Goal: Check status: Check status

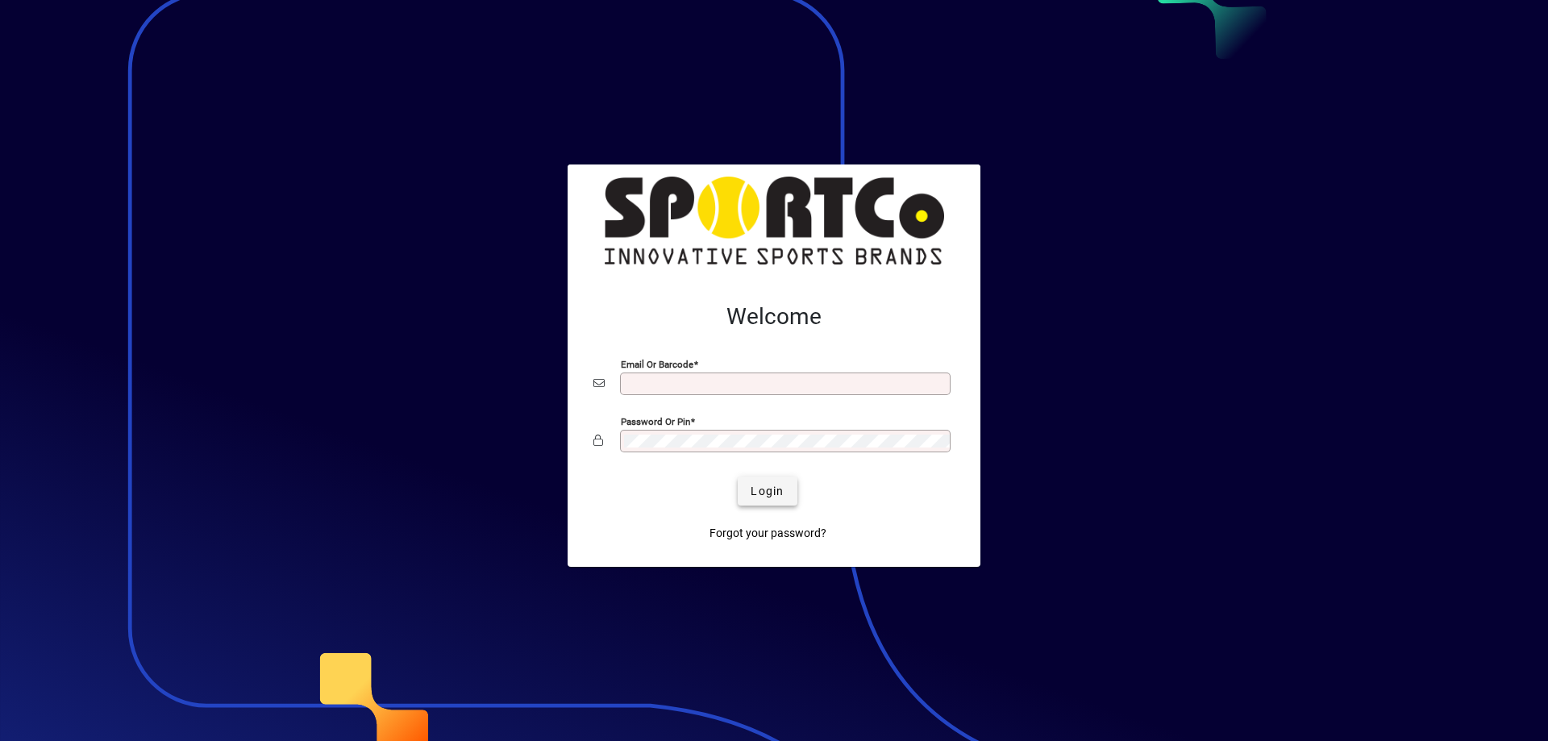
type input "**********"
click at [790, 484] on span "submit" at bounding box center [767, 491] width 59 height 39
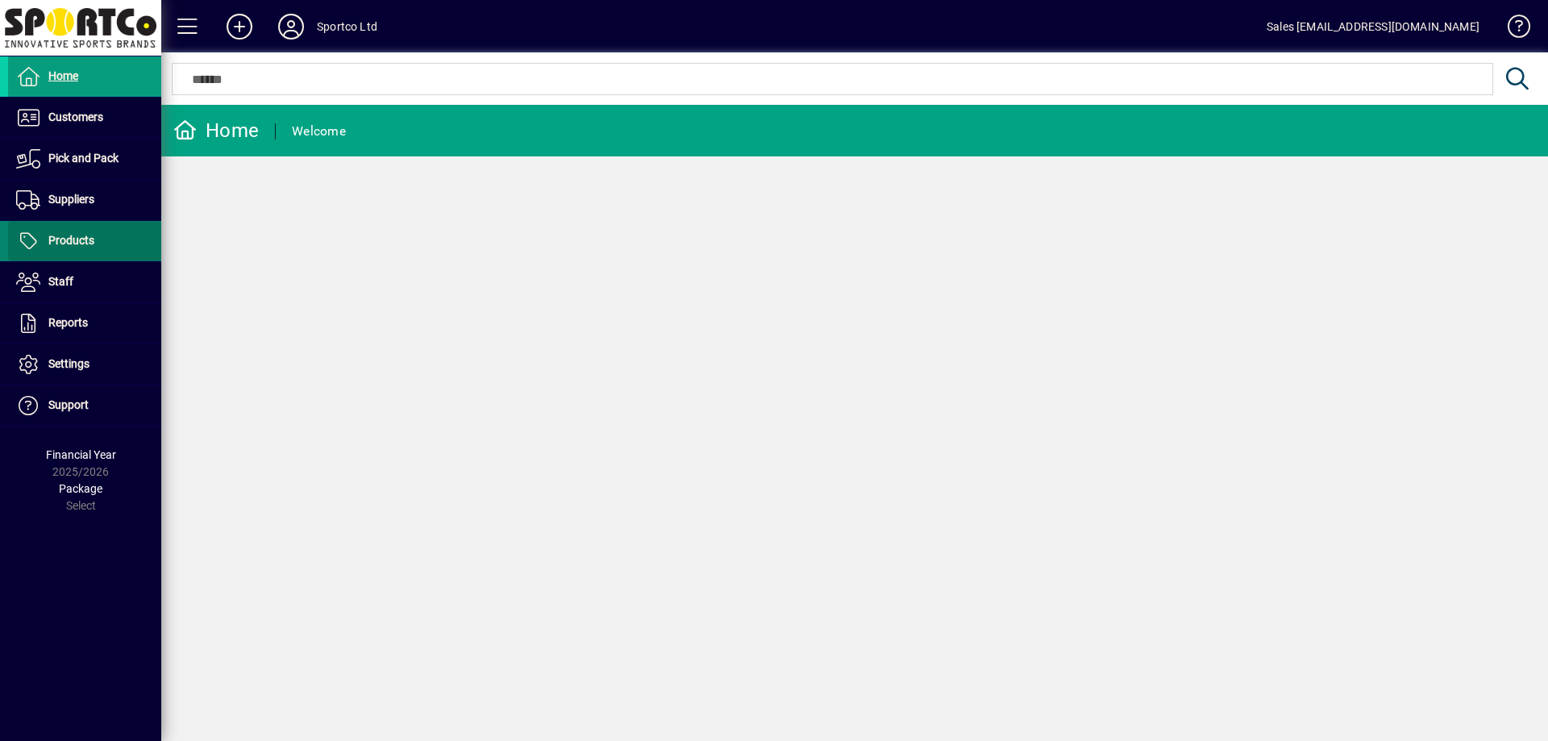
click at [130, 236] on span at bounding box center [84, 241] width 153 height 39
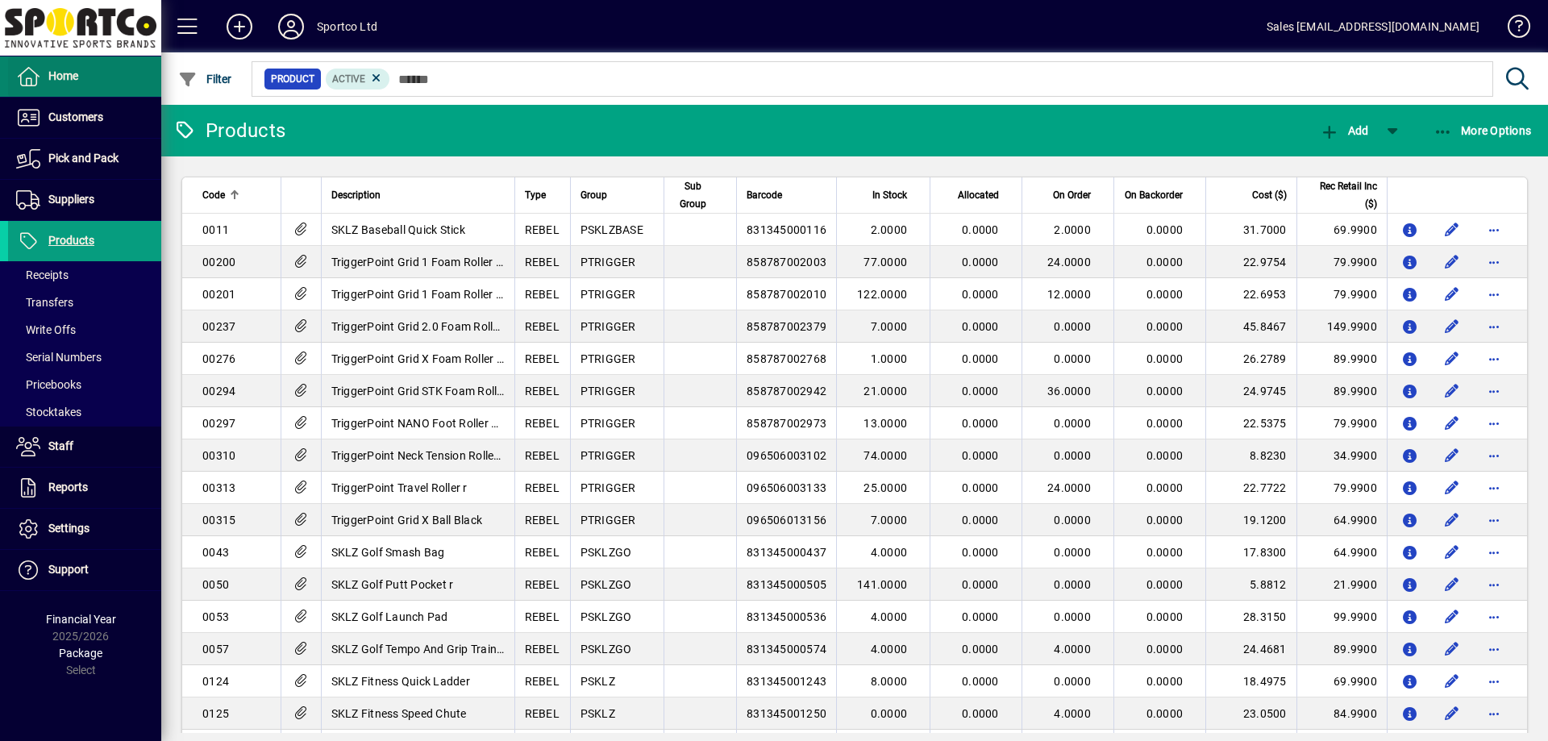
click at [102, 95] on span at bounding box center [84, 76] width 153 height 39
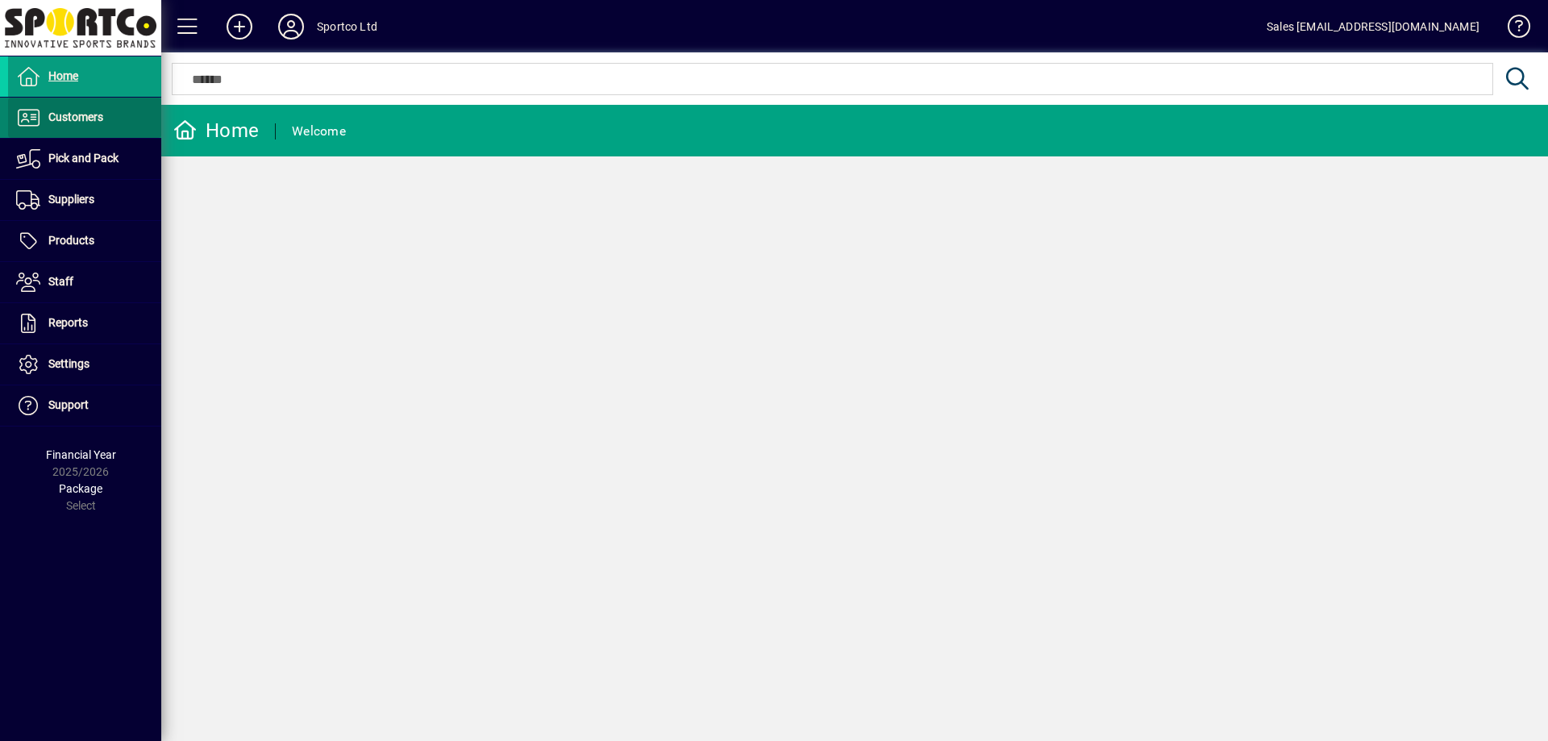
click at [102, 107] on span at bounding box center [84, 117] width 153 height 39
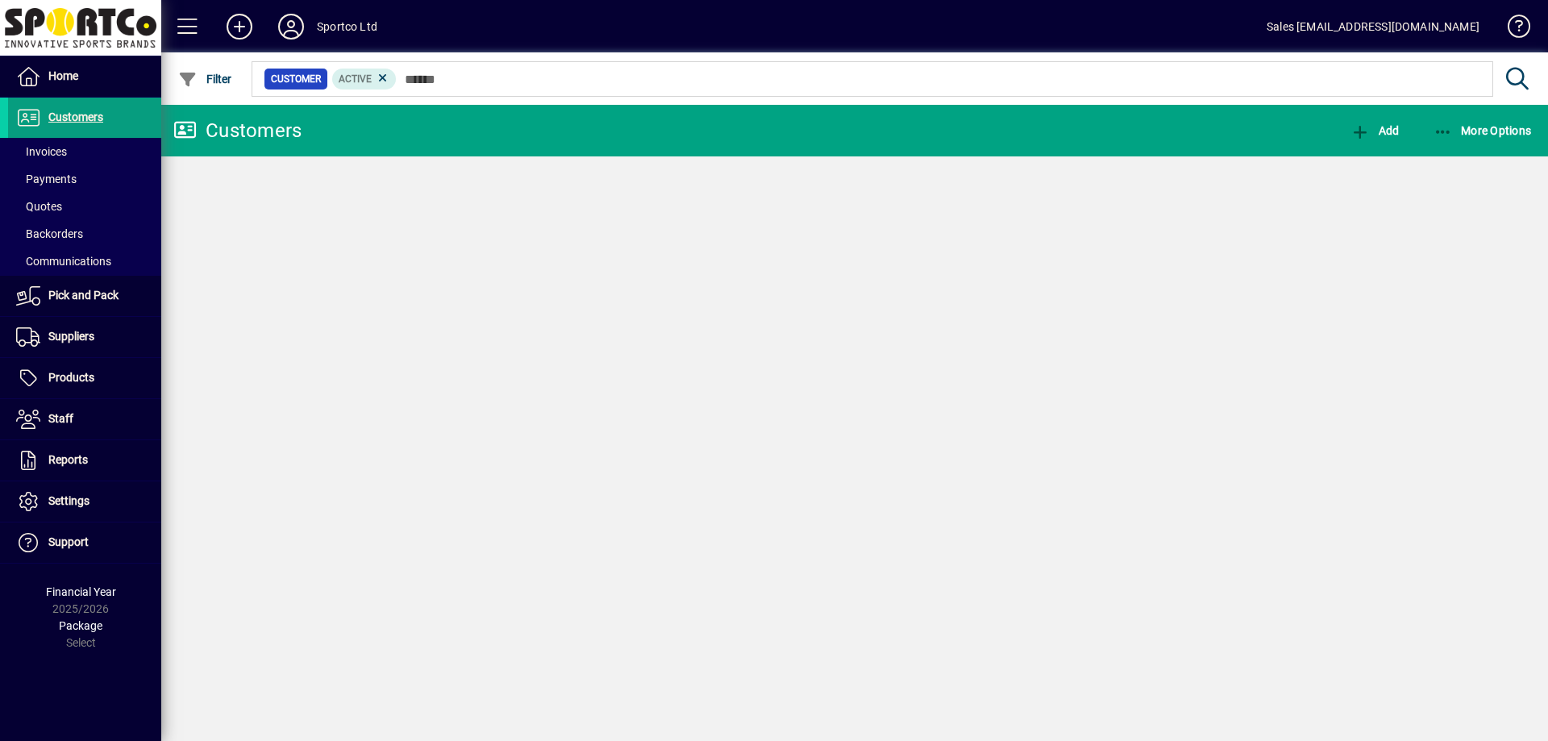
click at [94, 147] on span at bounding box center [84, 151] width 153 height 39
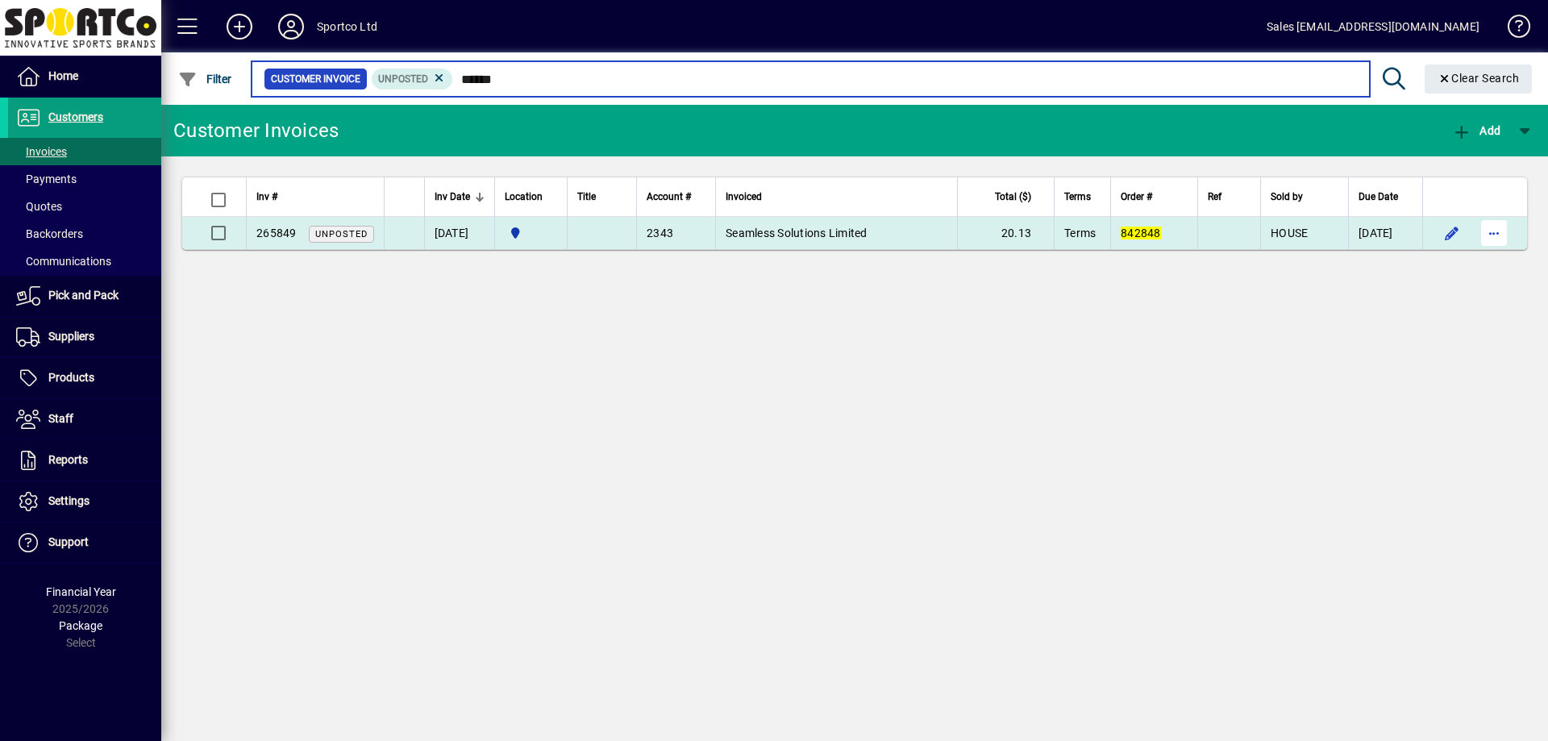
type input "******"
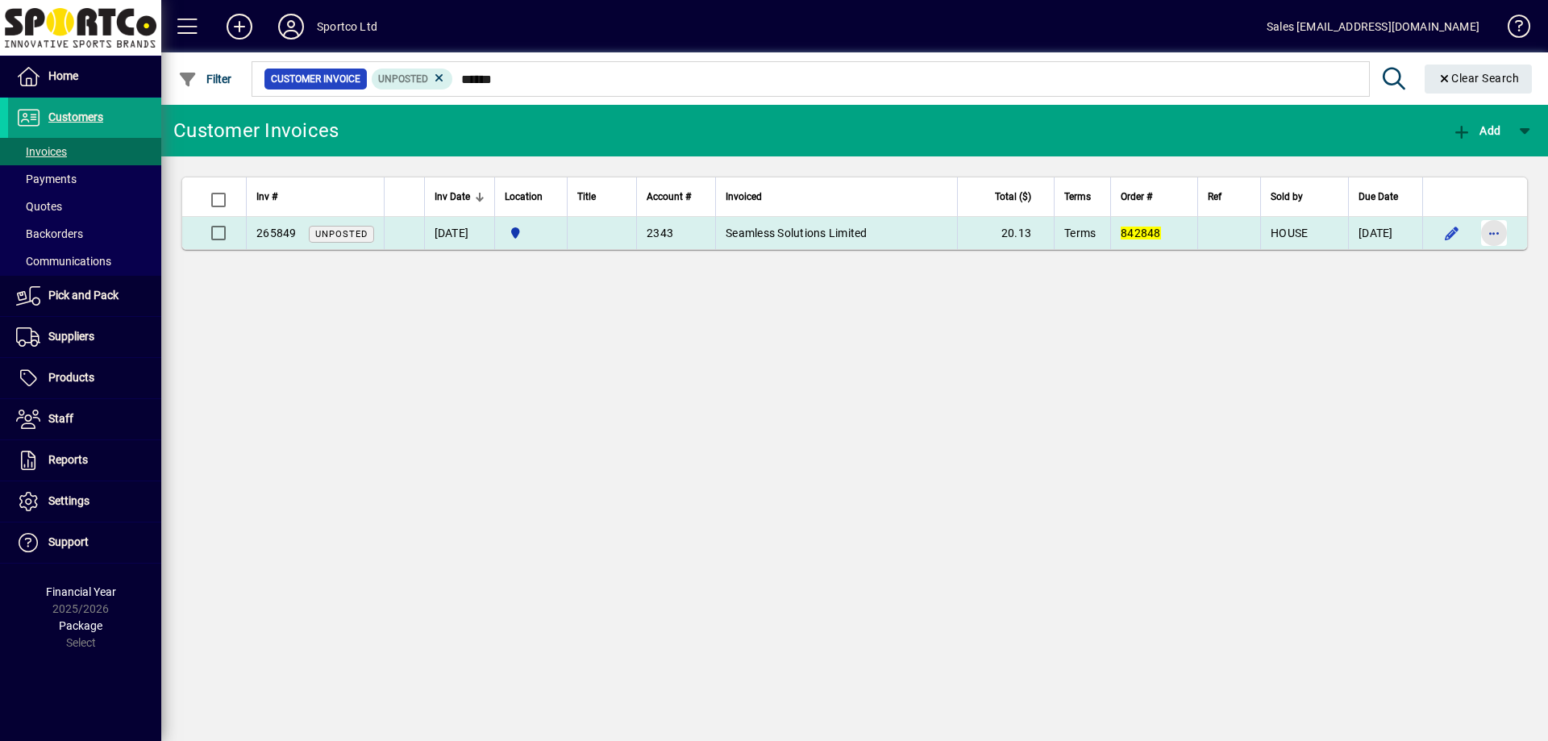
click at [1483, 226] on span "button" at bounding box center [1493, 233] width 39 height 39
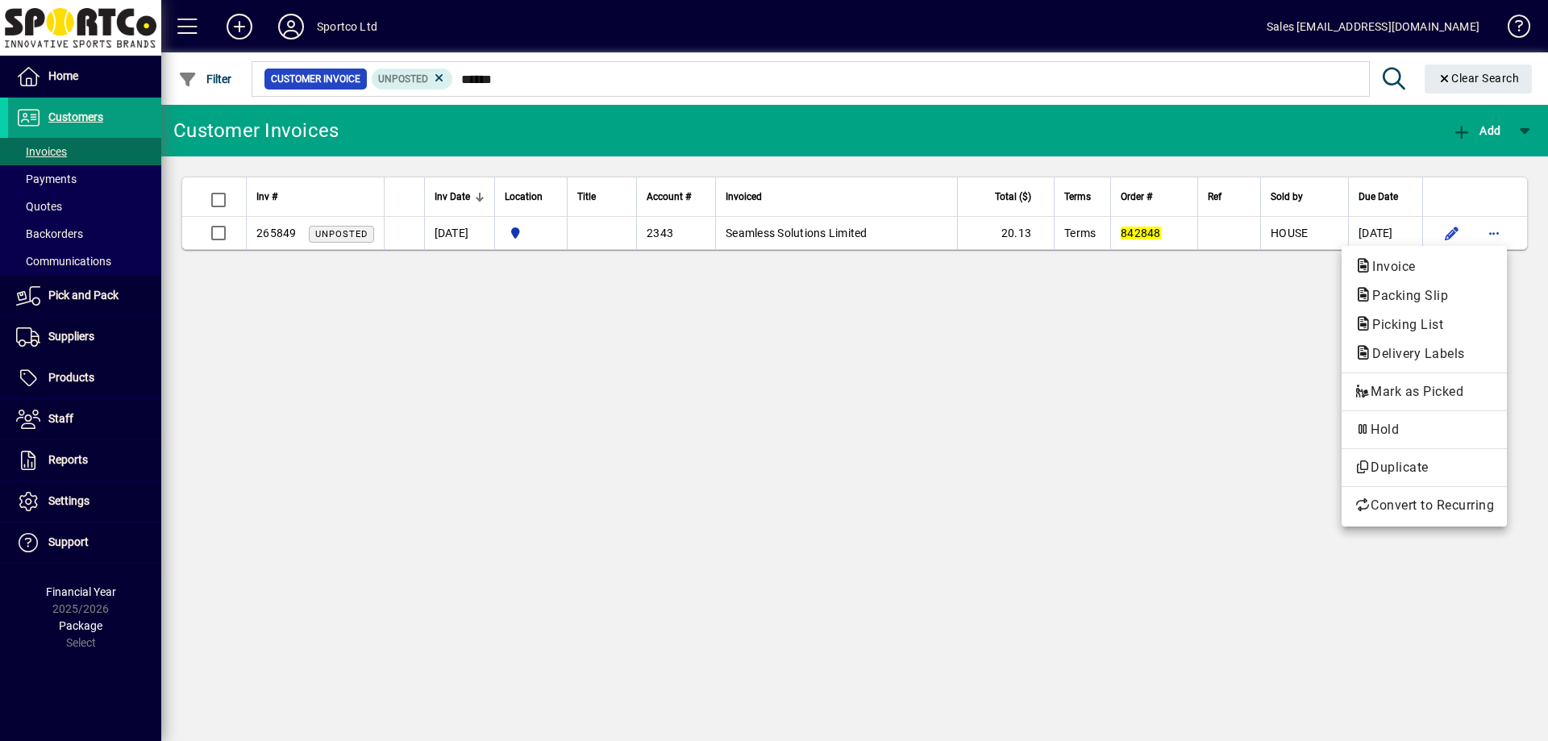
click at [1052, 310] on div at bounding box center [774, 370] width 1548 height 741
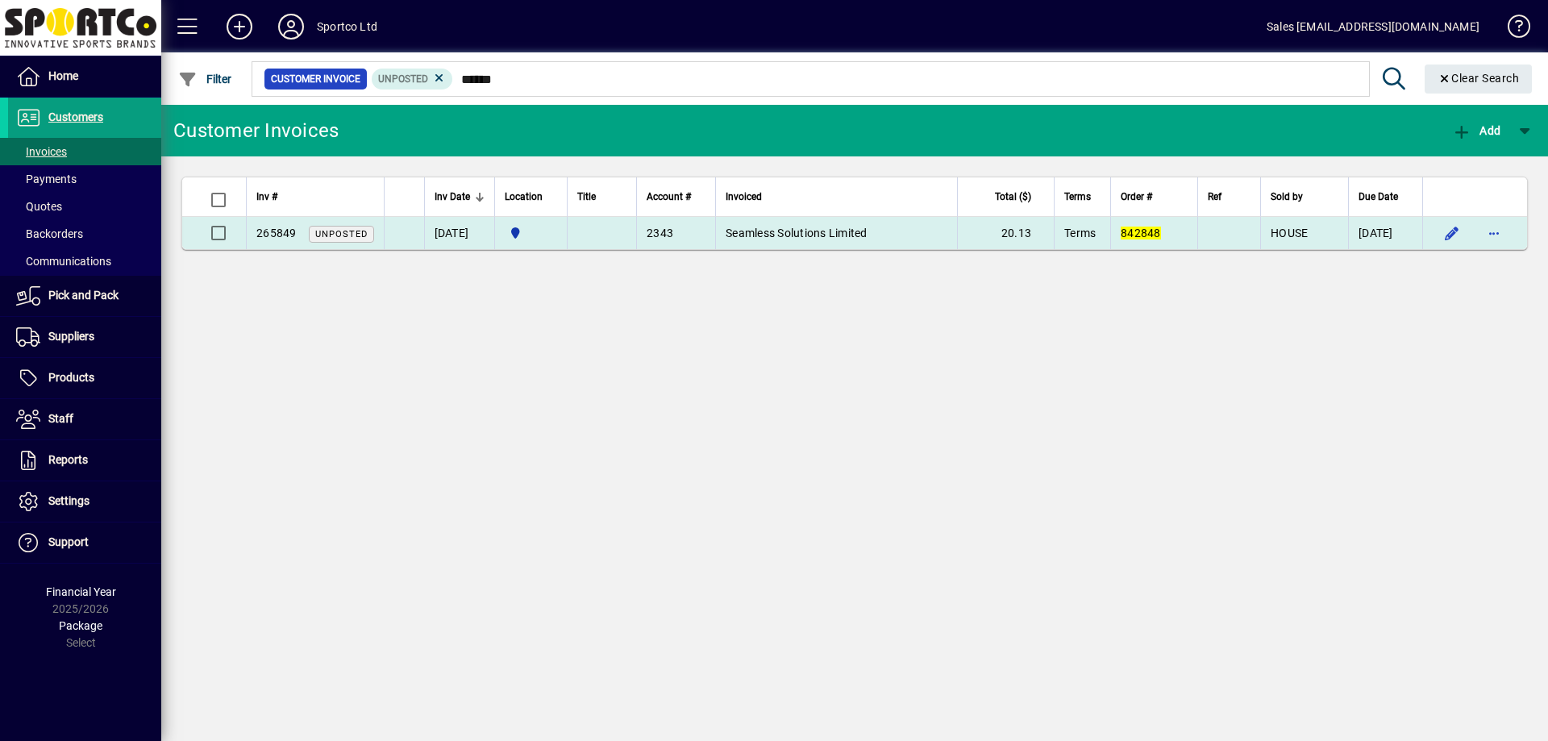
click at [774, 232] on span "Seamless Solutions Limited" at bounding box center [796, 233] width 142 height 13
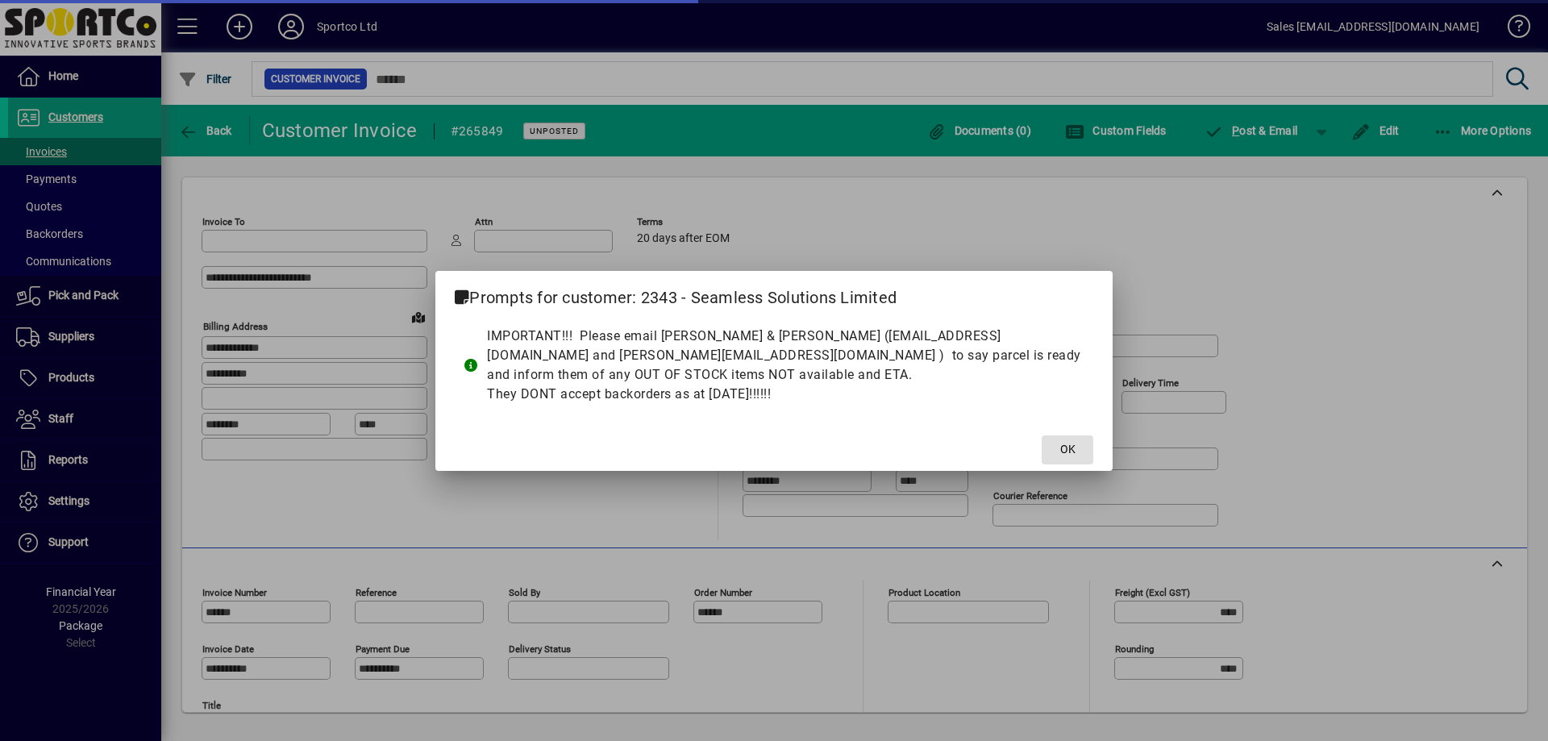
type input "**********"
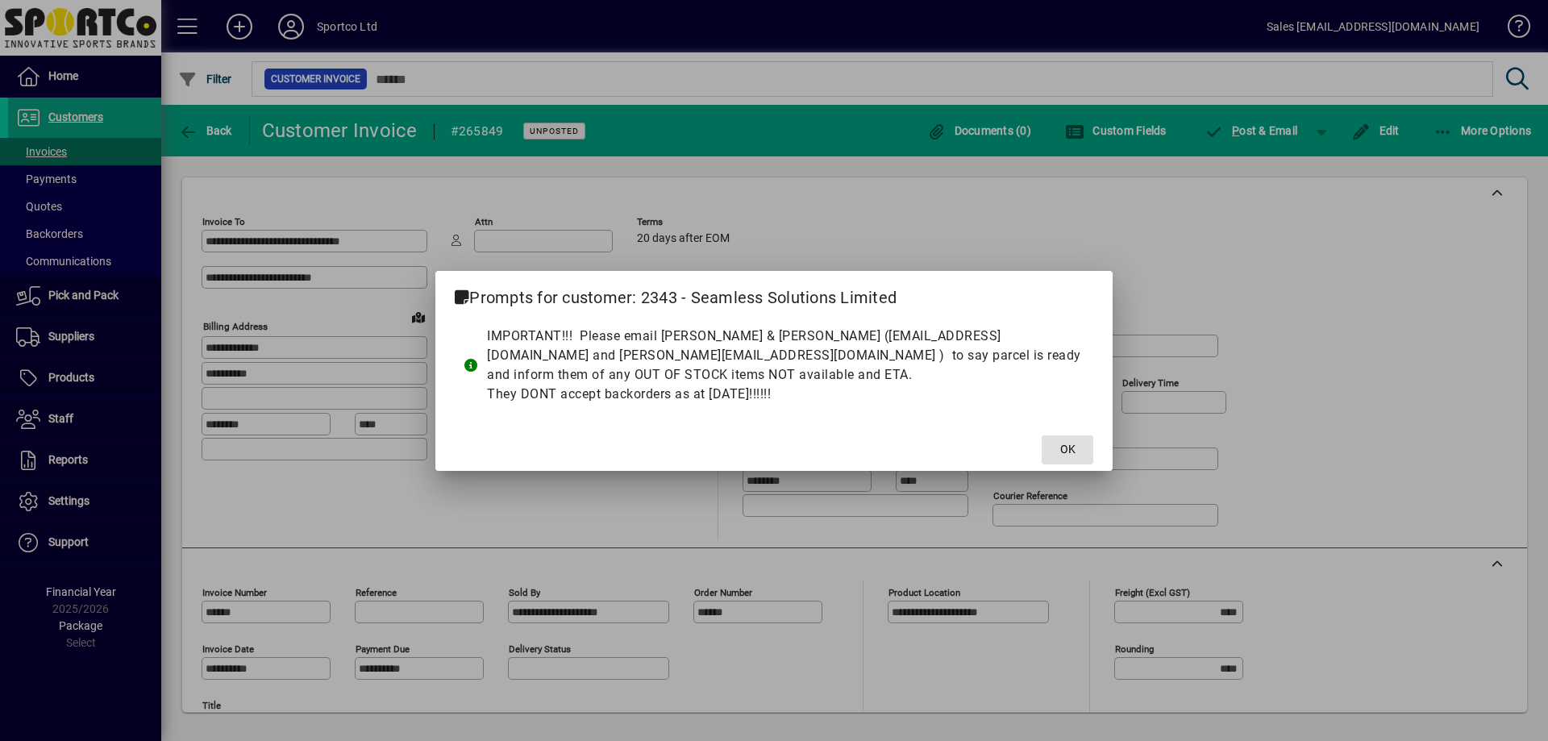
click at [1066, 442] on span "OK" at bounding box center [1067, 449] width 15 height 17
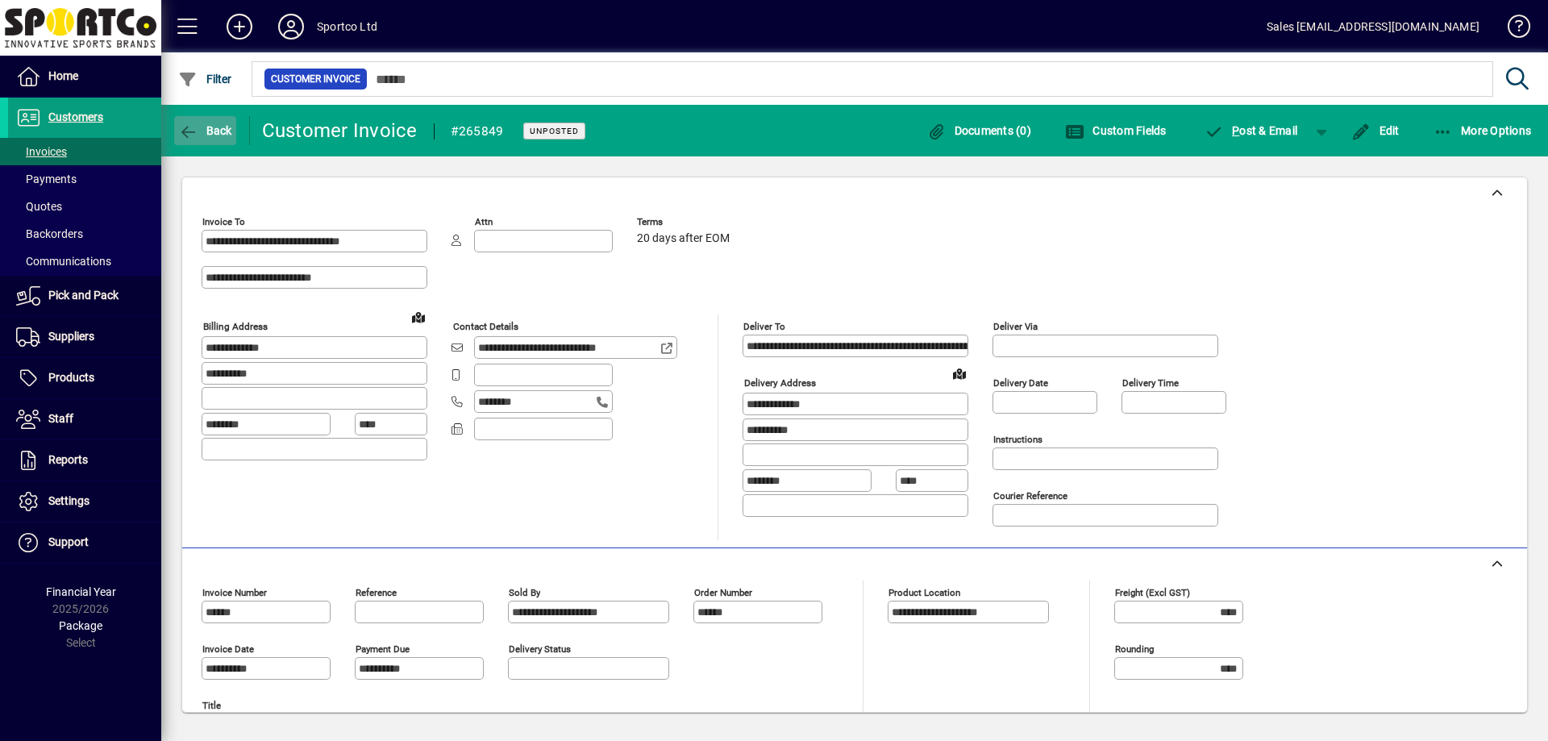
click at [230, 133] on span "Back" at bounding box center [205, 130] width 54 height 13
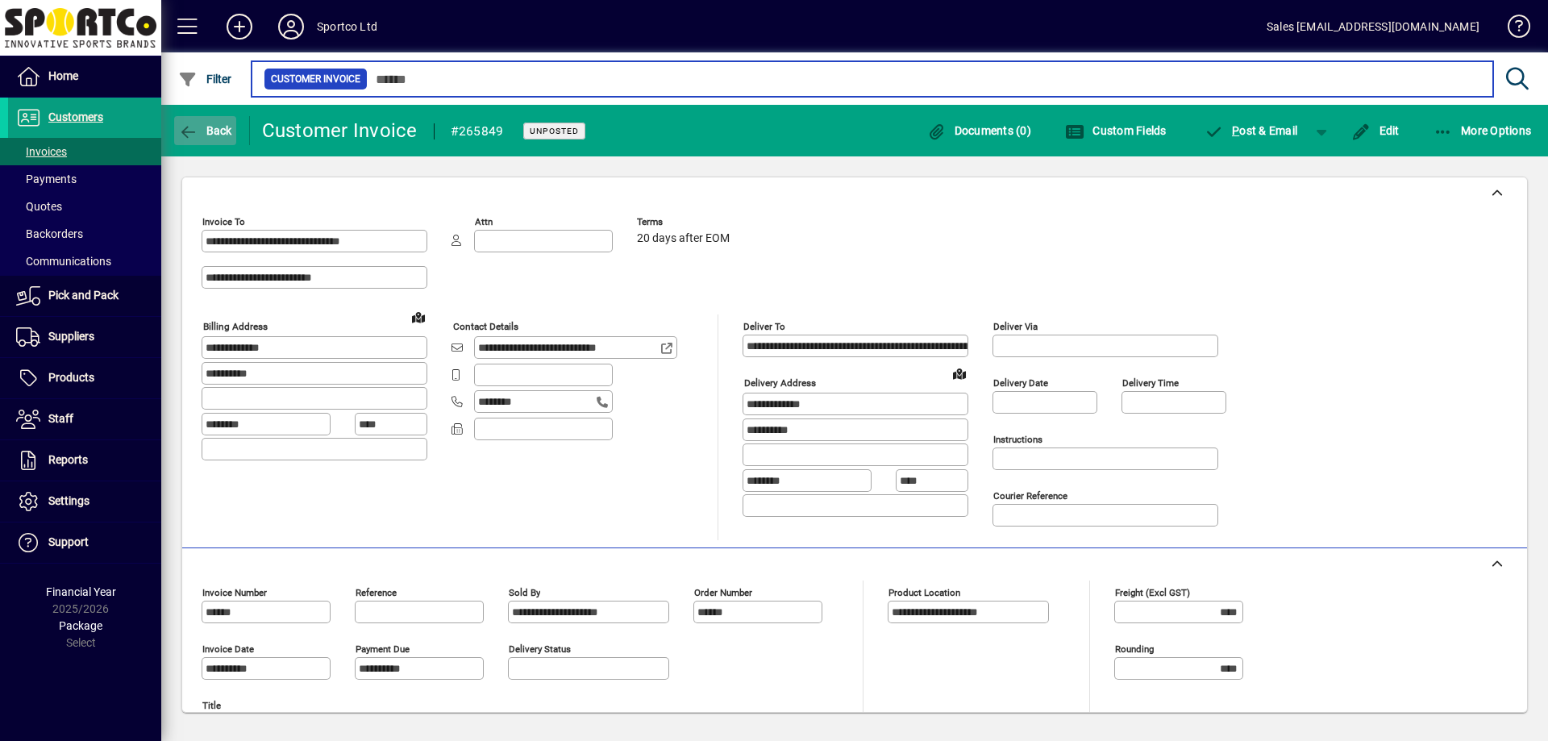
type input "******"
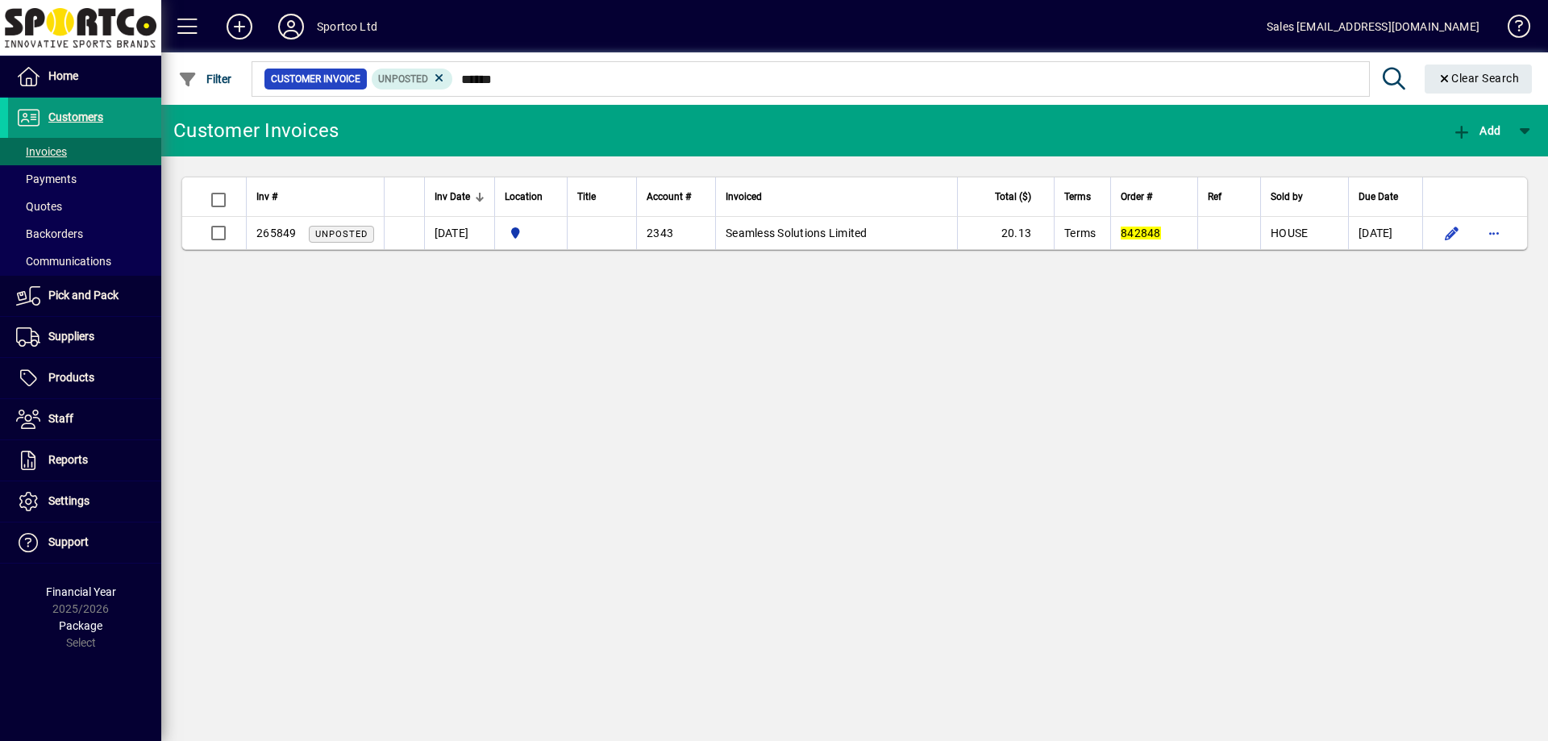
click at [94, 125] on span "Customers" at bounding box center [55, 117] width 95 height 19
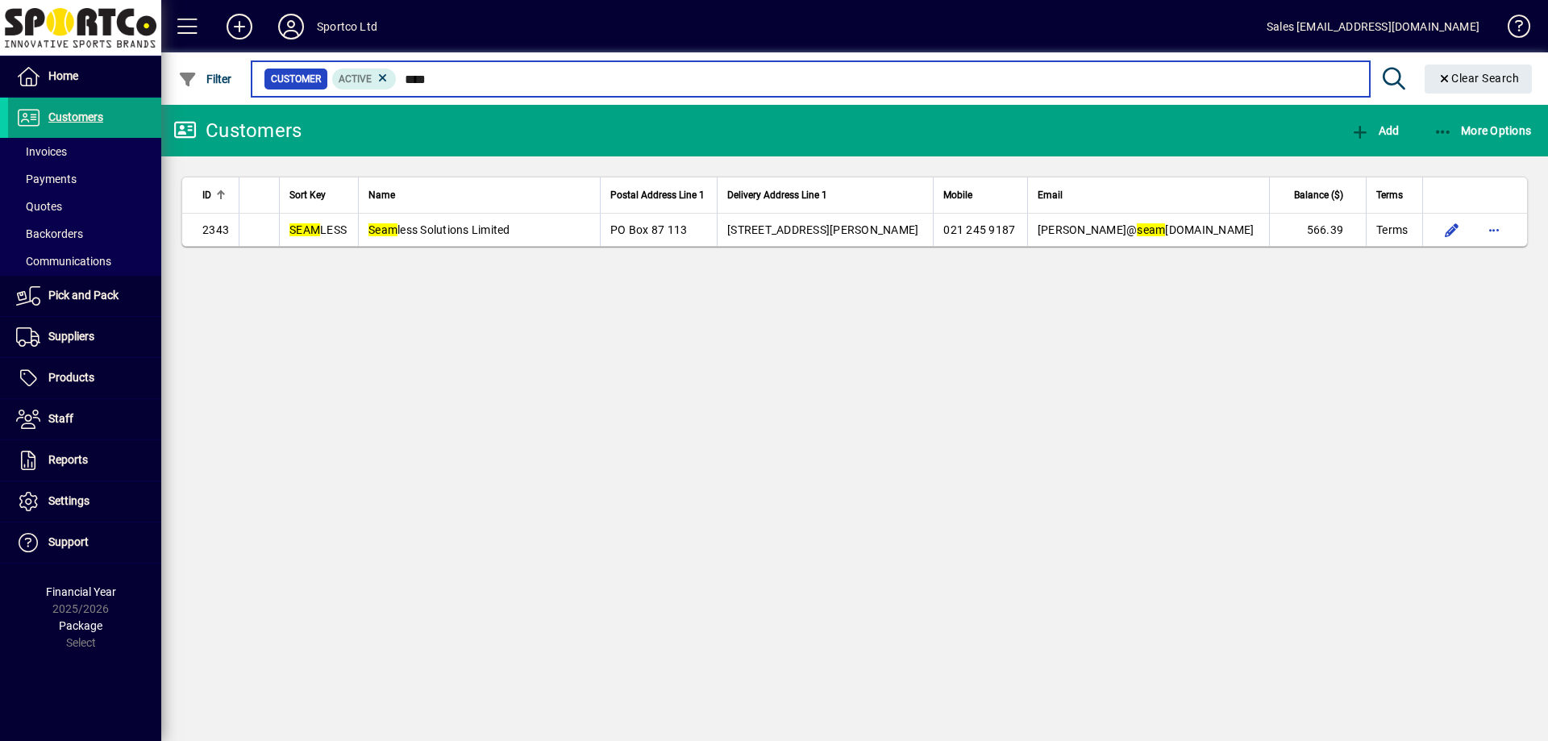
type input "****"
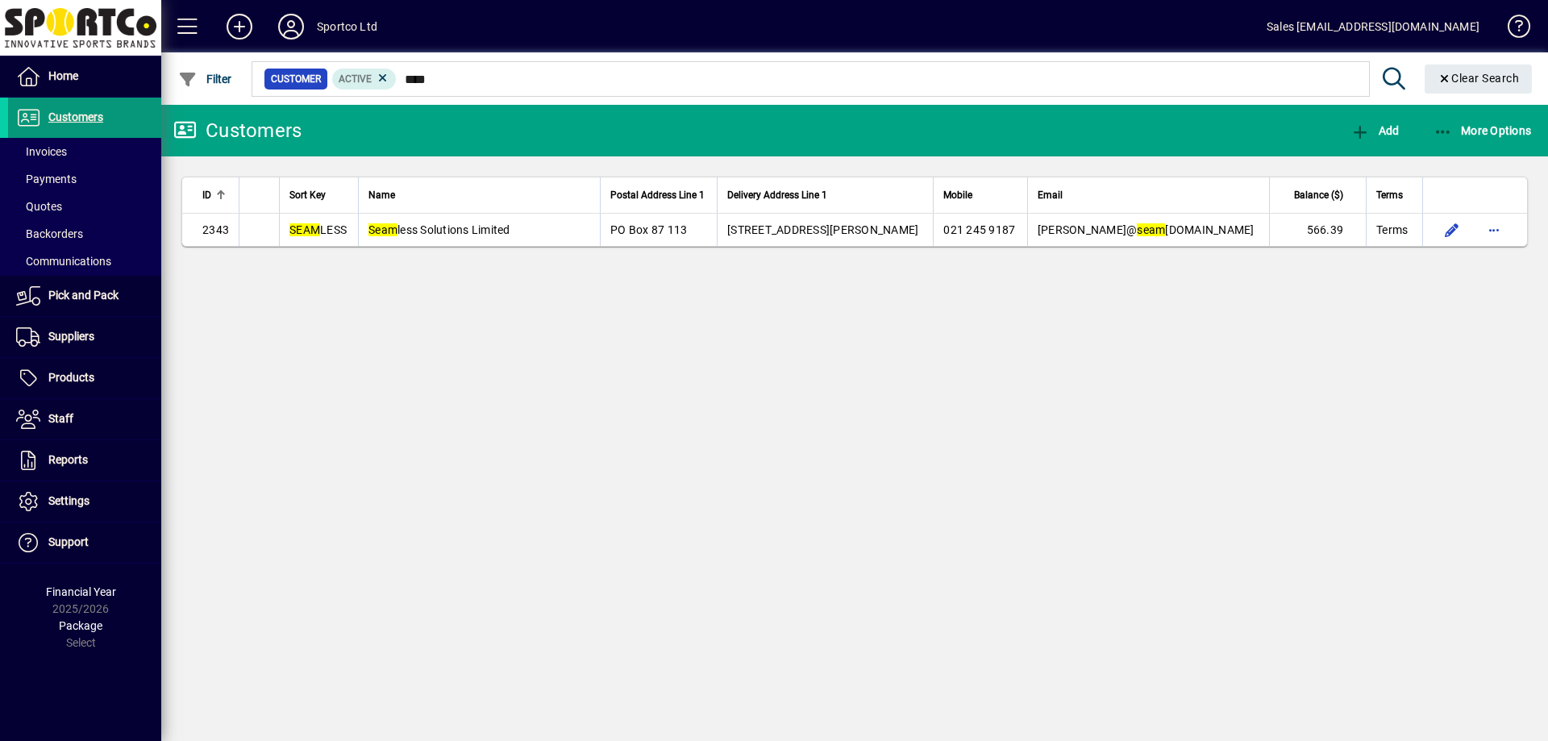
click at [65, 122] on span "Customers" at bounding box center [75, 116] width 55 height 13
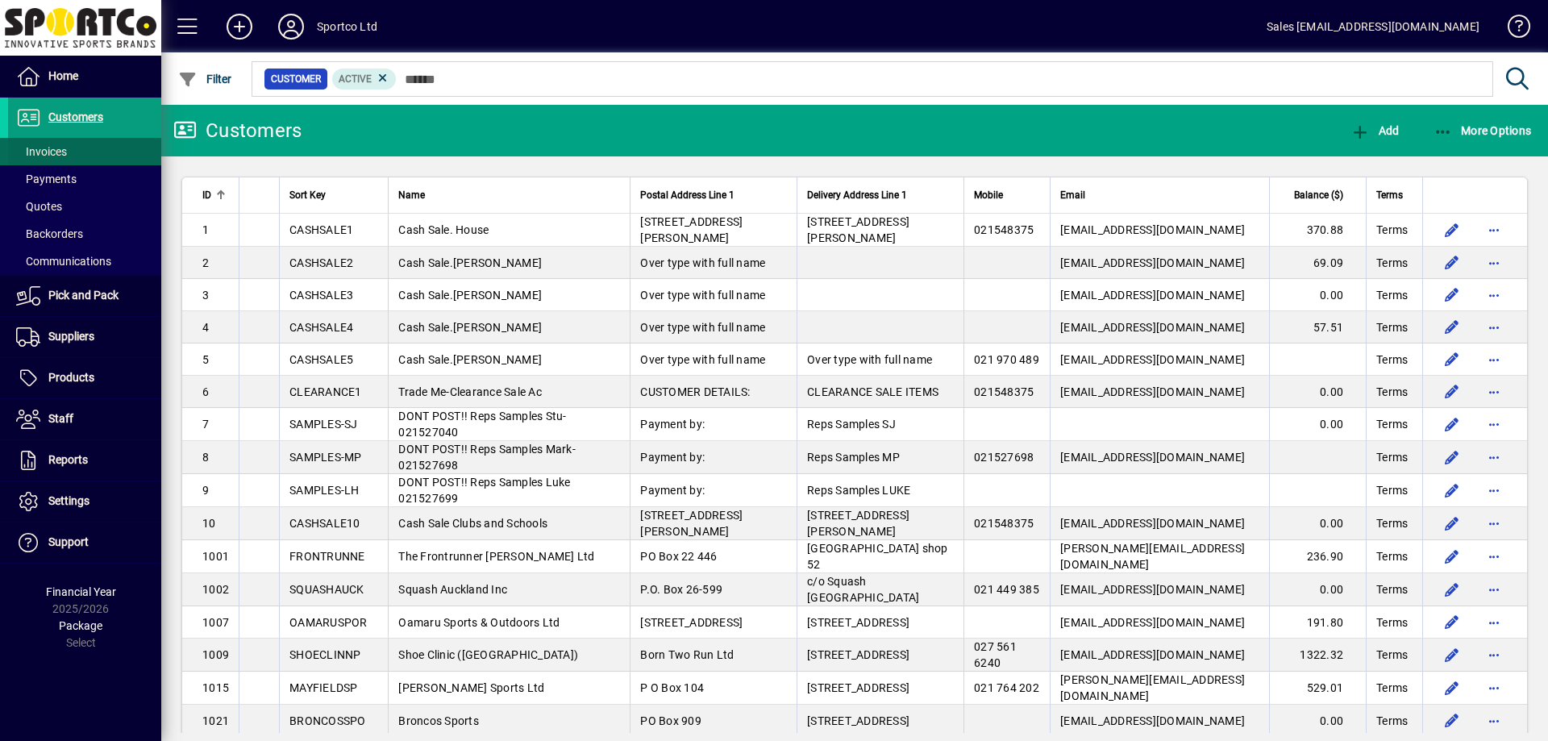
click at [104, 148] on span at bounding box center [84, 151] width 153 height 39
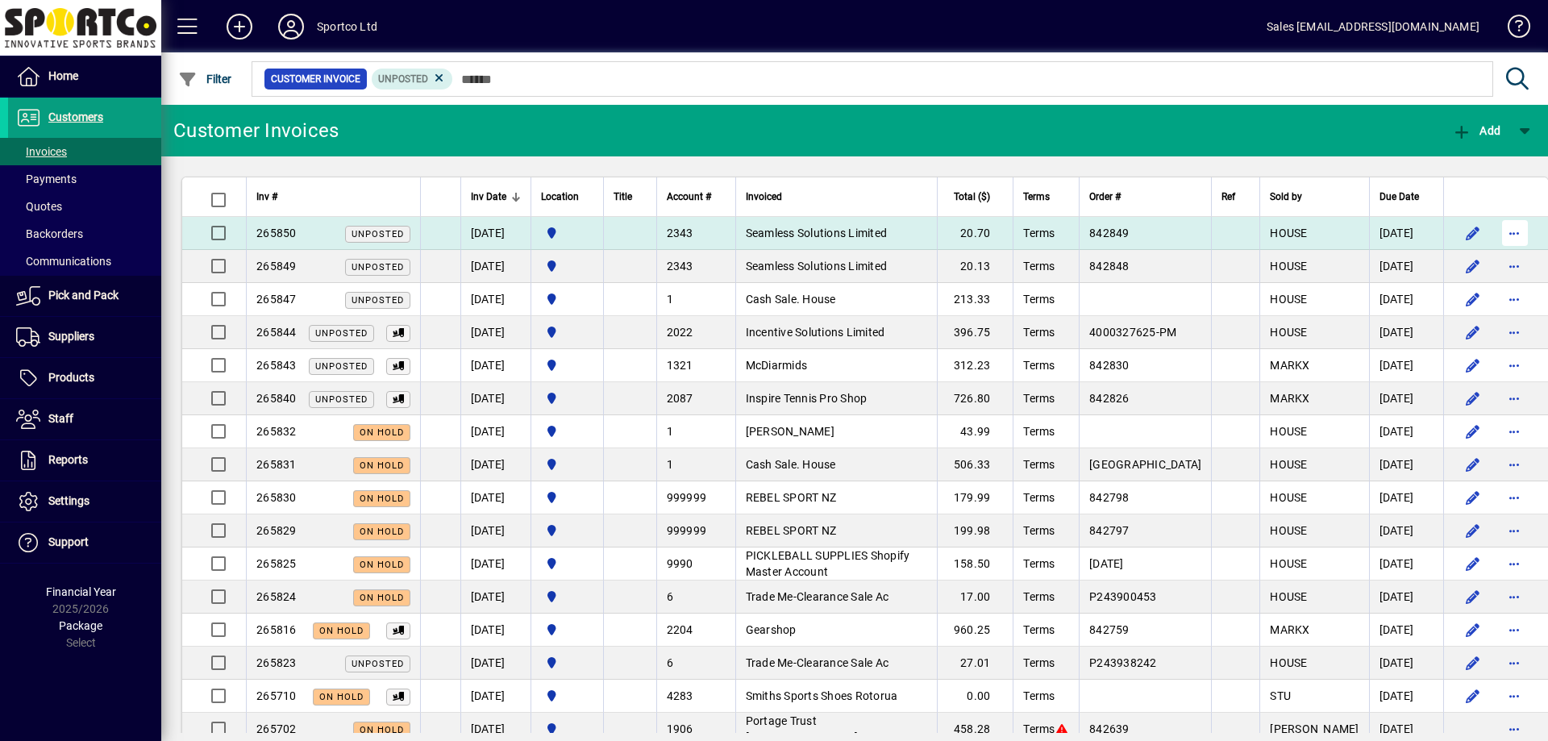
click at [1495, 231] on span "button" at bounding box center [1514, 233] width 39 height 39
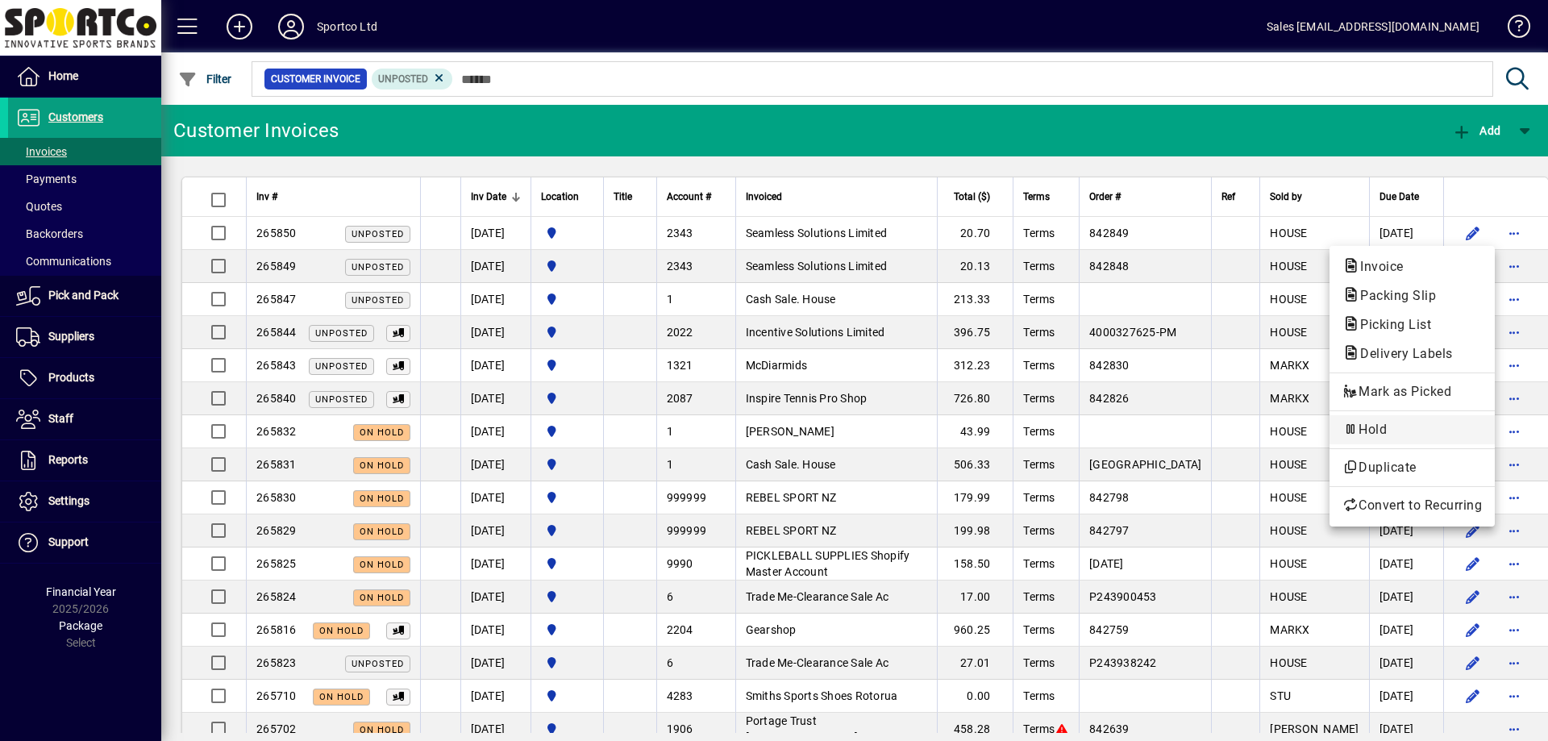
click at [1385, 428] on span "Hold" at bounding box center [1411, 429] width 139 height 19
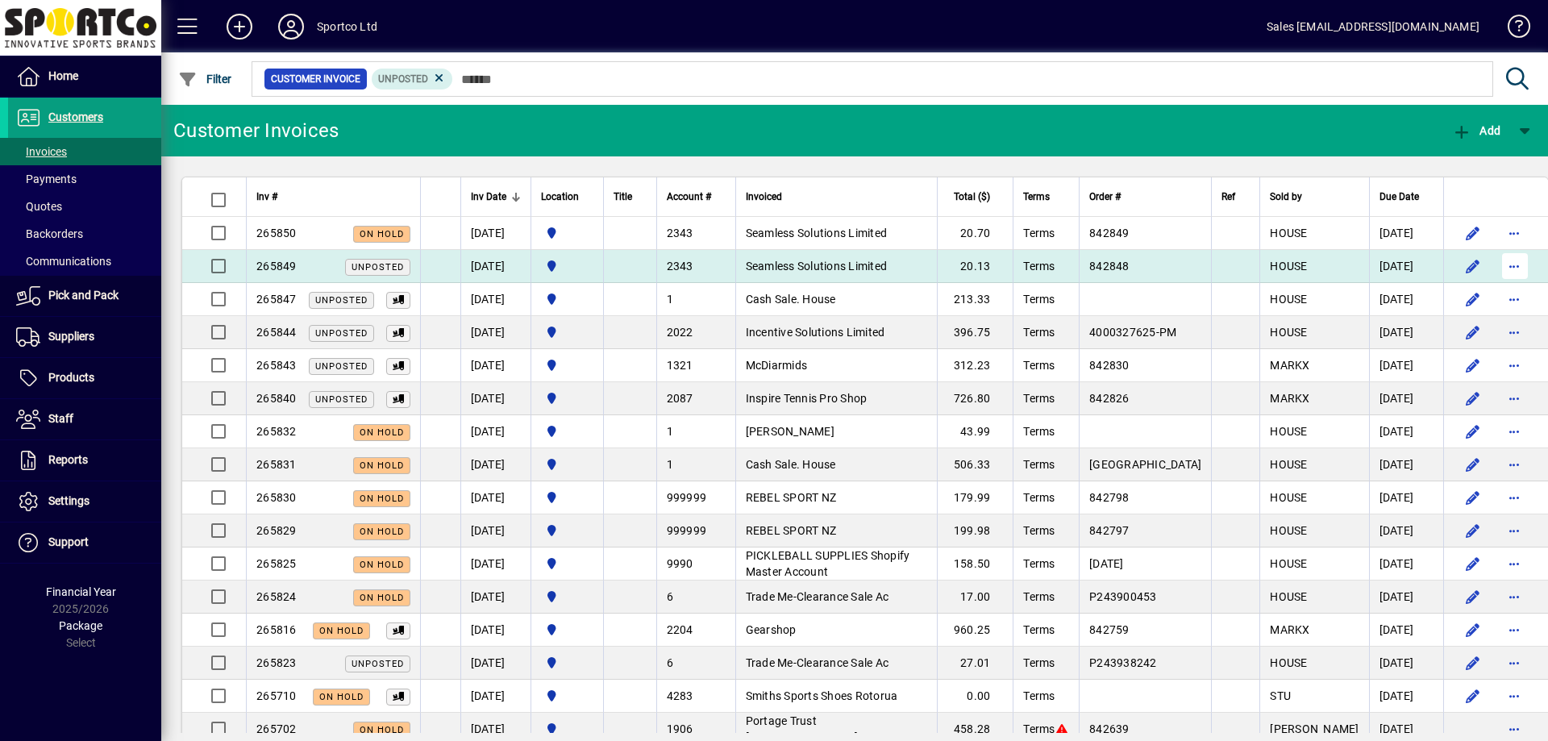
click at [1495, 268] on span "button" at bounding box center [1514, 266] width 39 height 39
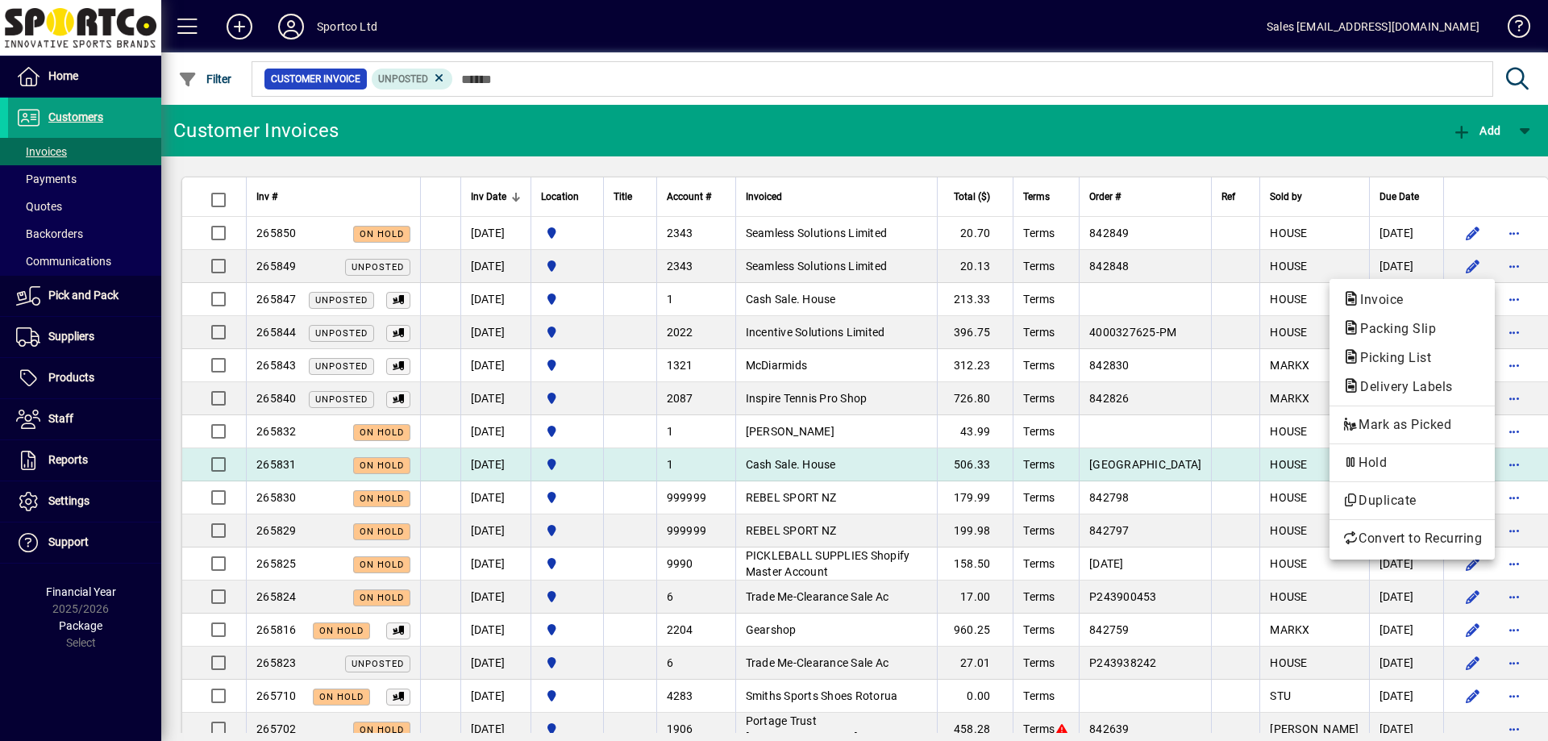
click at [1376, 457] on span "Hold" at bounding box center [1411, 462] width 139 height 19
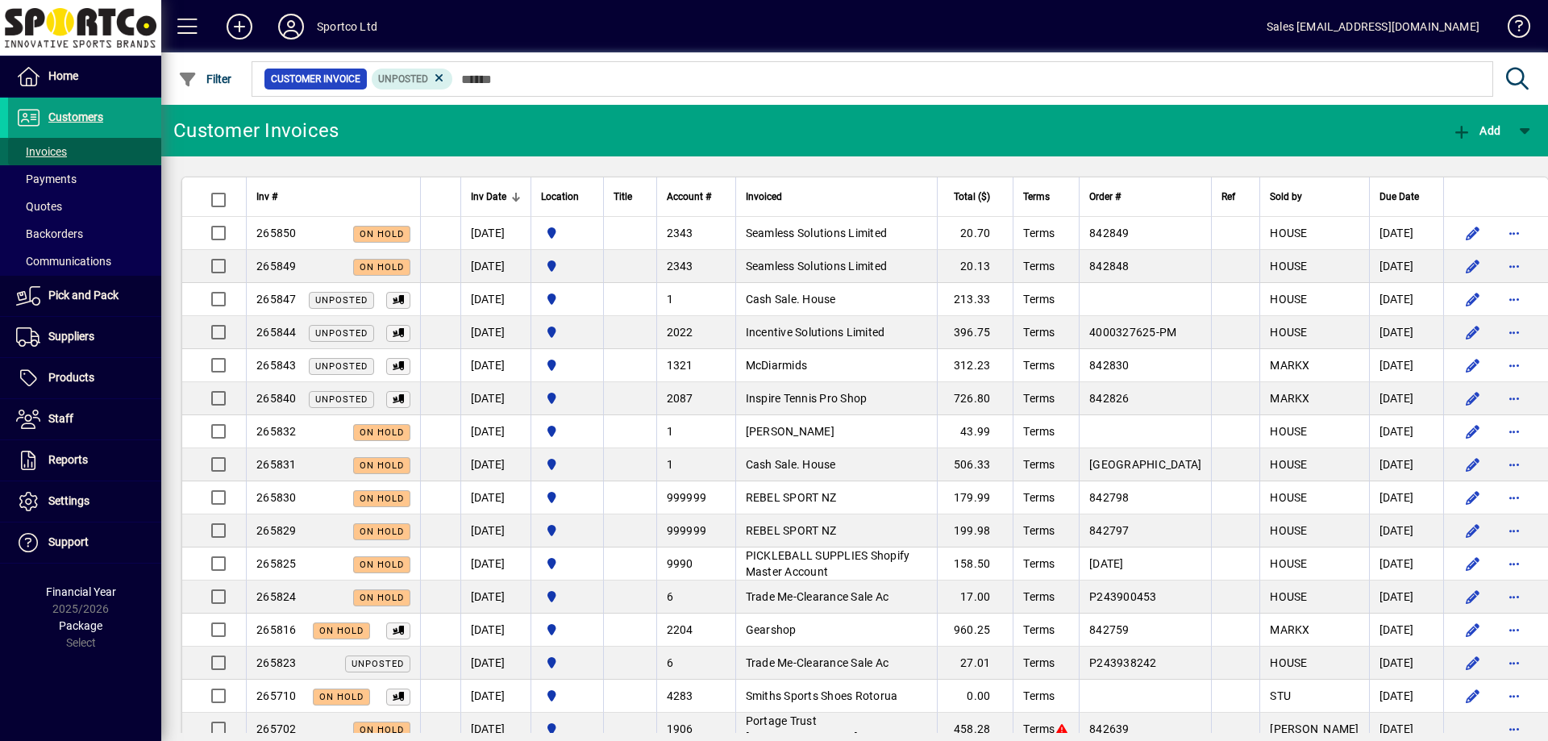
click at [51, 148] on span "Invoices" at bounding box center [41, 151] width 51 height 13
click at [69, 114] on span "Customers" at bounding box center [75, 116] width 55 height 13
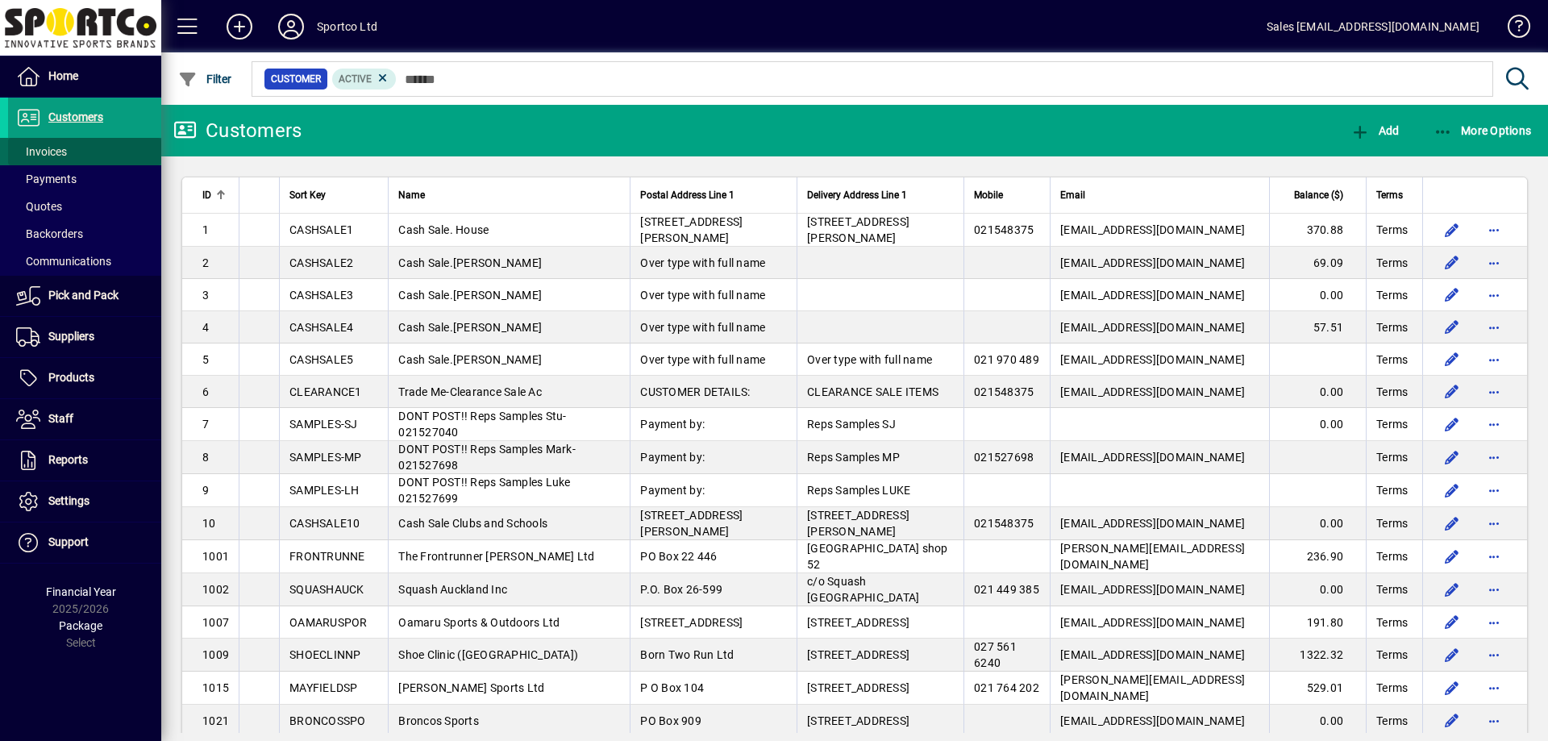
click at [48, 148] on span "Invoices" at bounding box center [41, 151] width 51 height 13
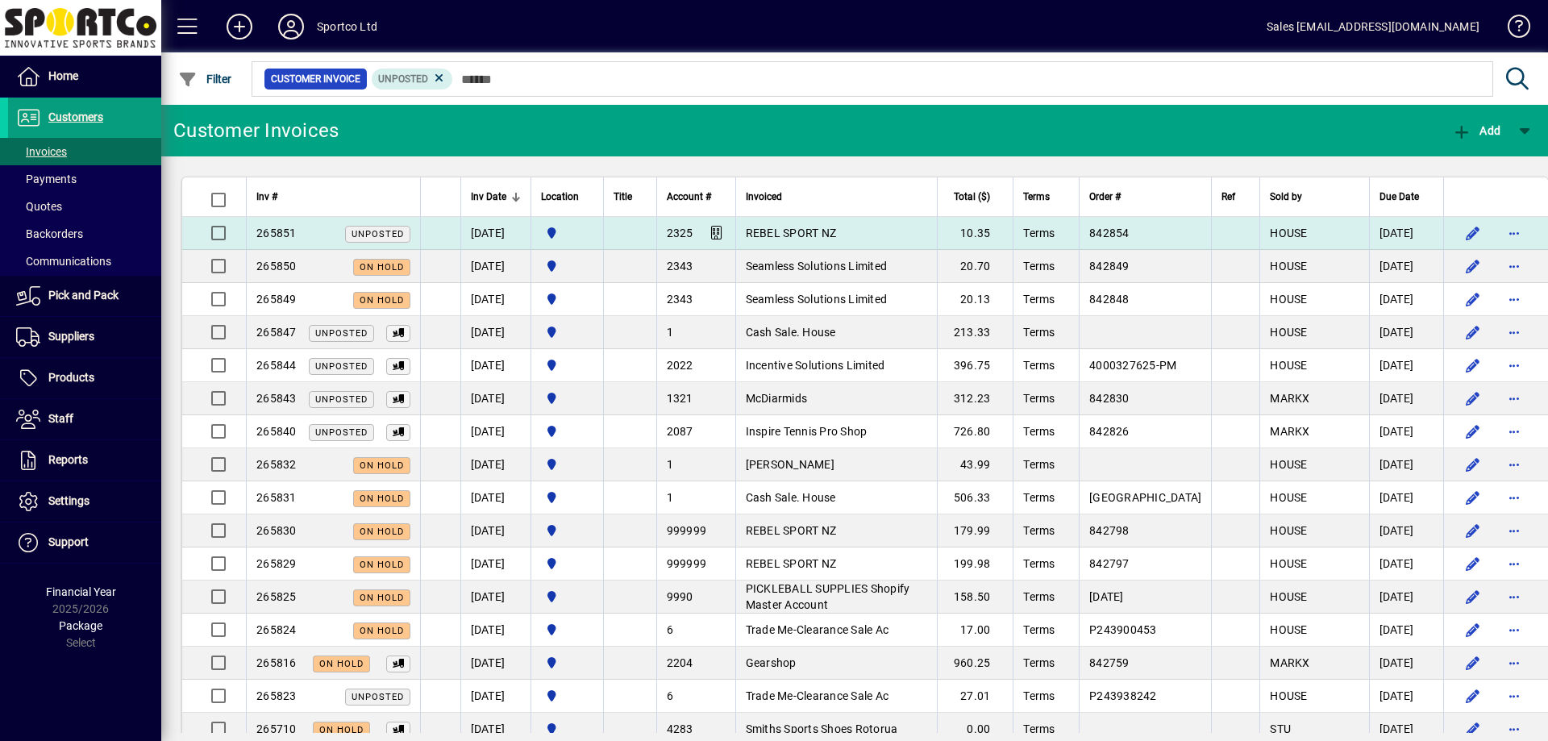
click at [798, 233] on span "REBEL SPORT NZ" at bounding box center [791, 233] width 91 height 13
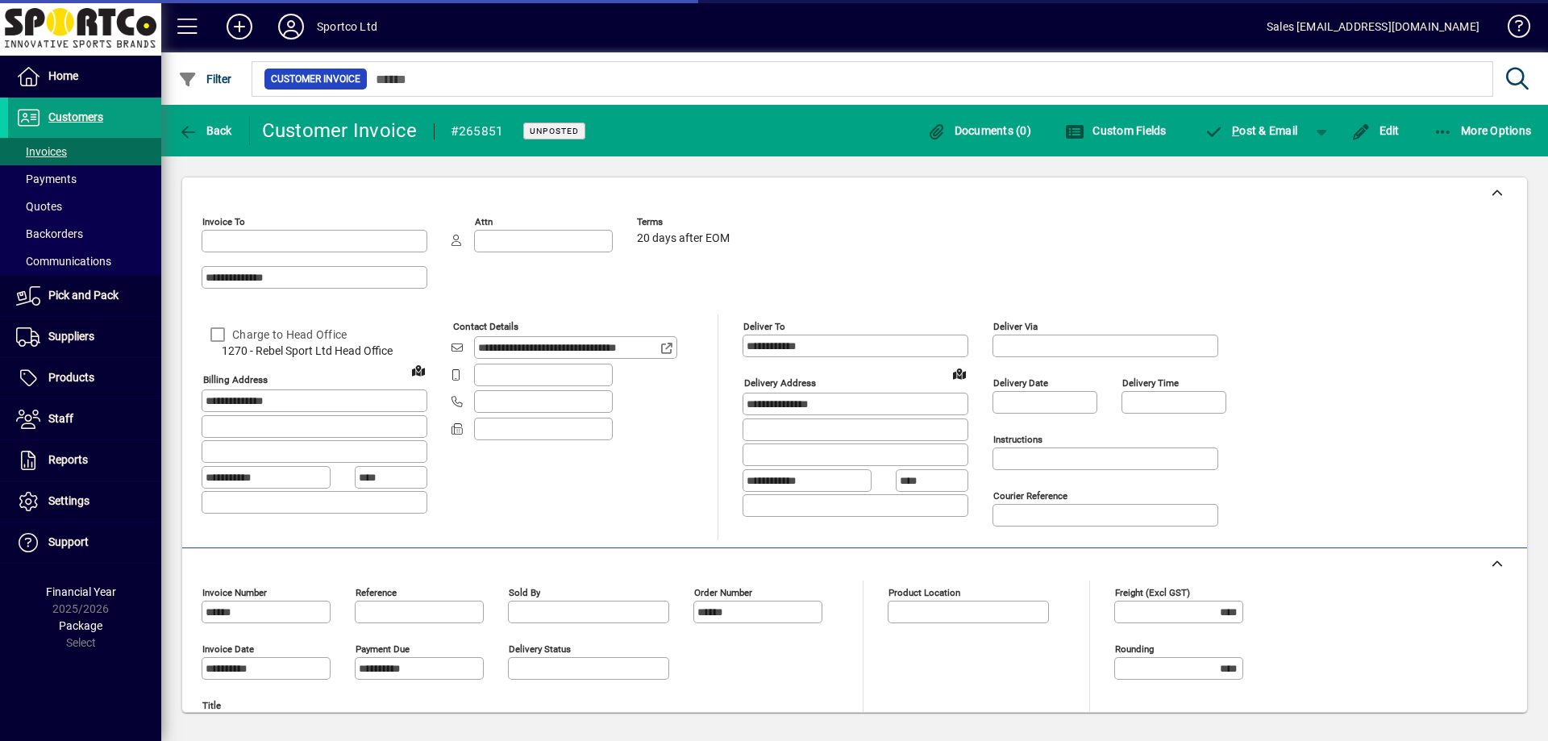
type input "**********"
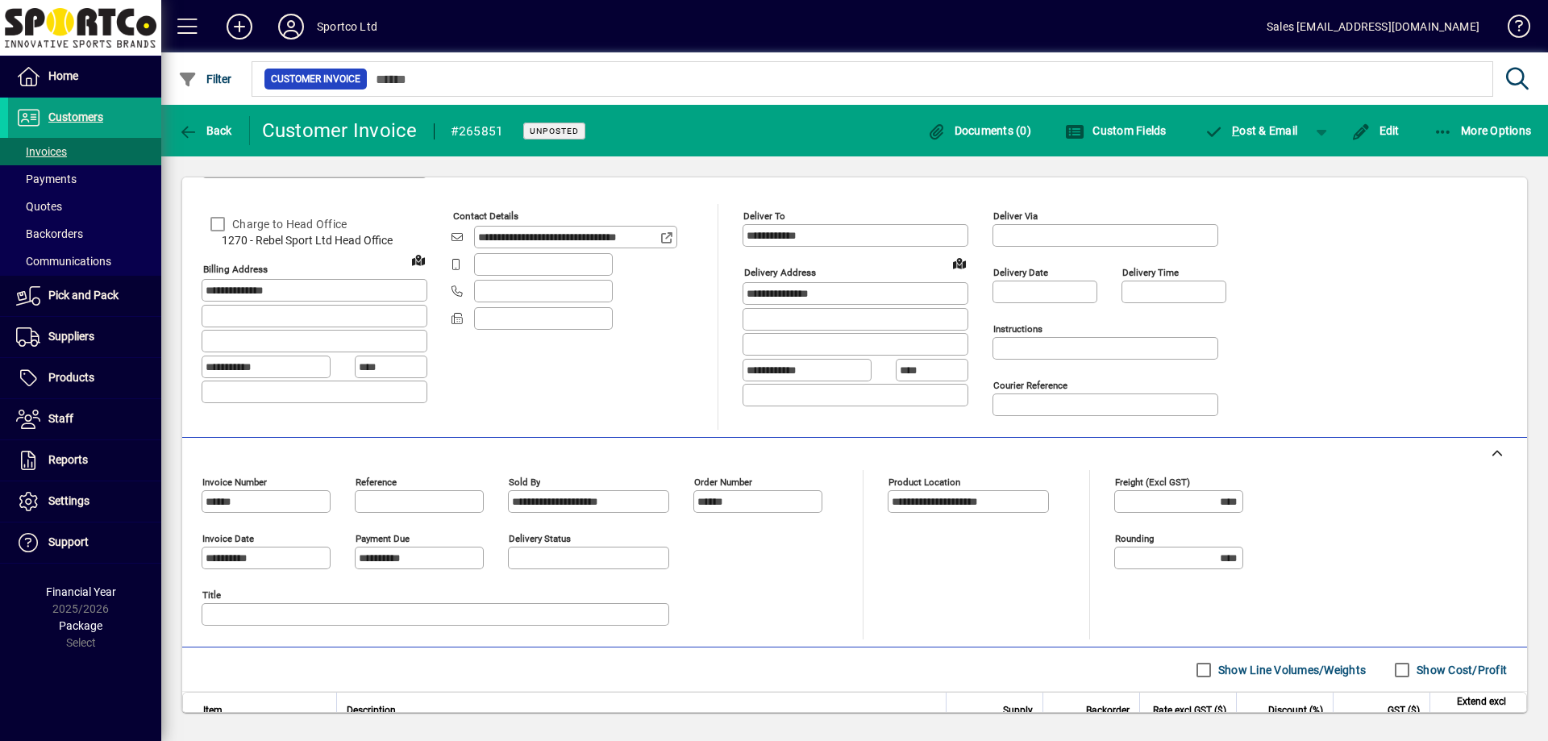
scroll to position [251, 0]
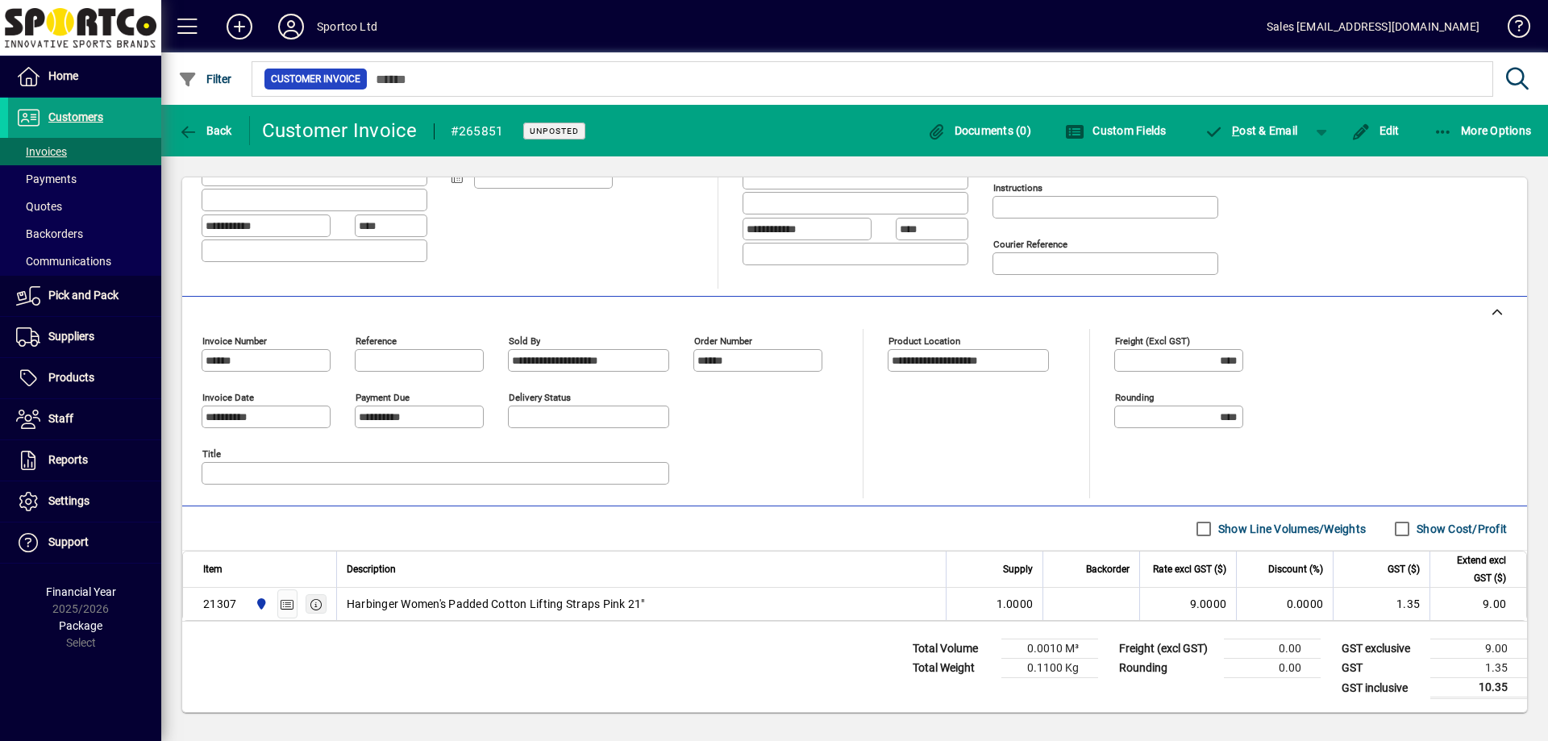
click at [318, 602] on icon "button" at bounding box center [316, 604] width 15 height 11
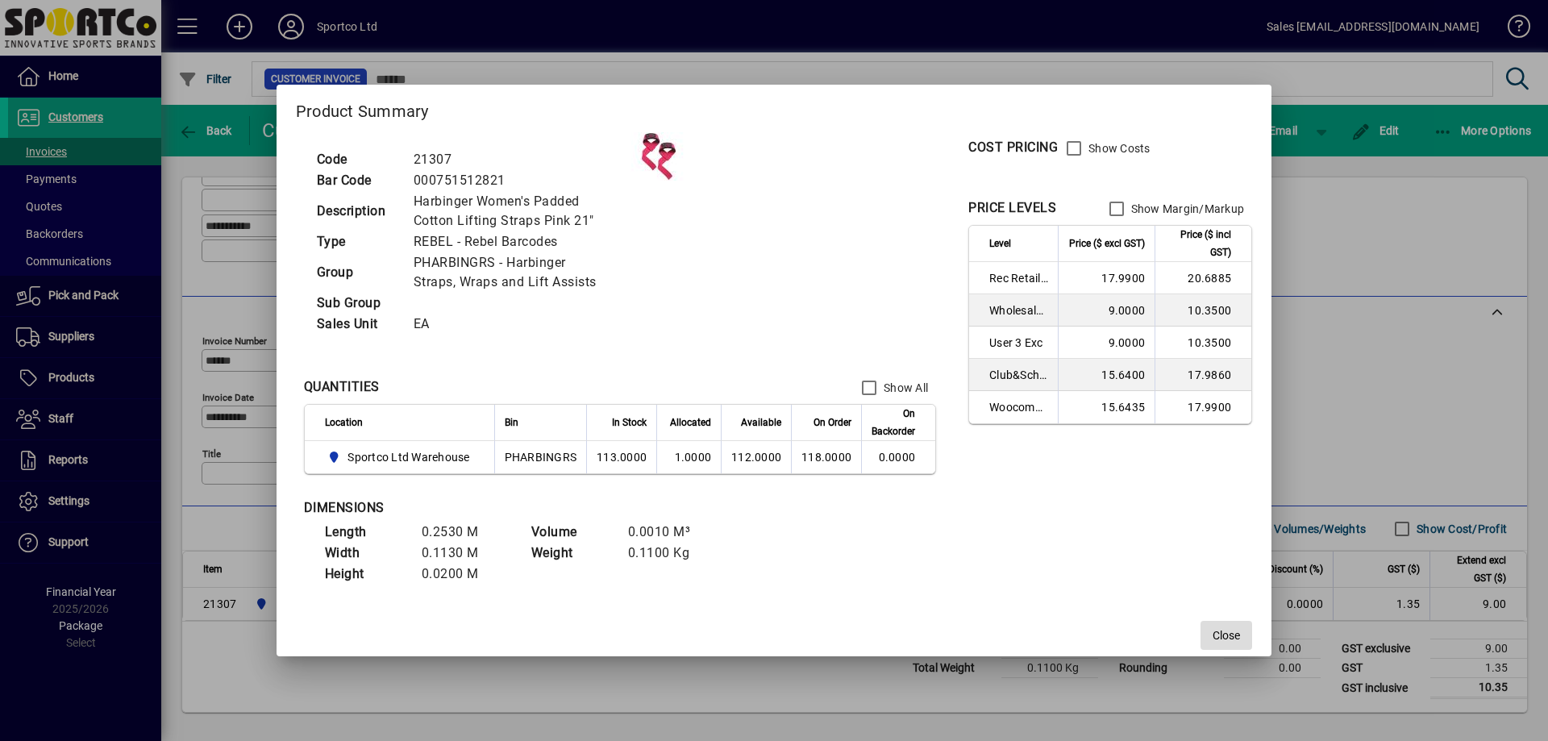
click at [1225, 636] on span "Close" at bounding box center [1225, 635] width 27 height 17
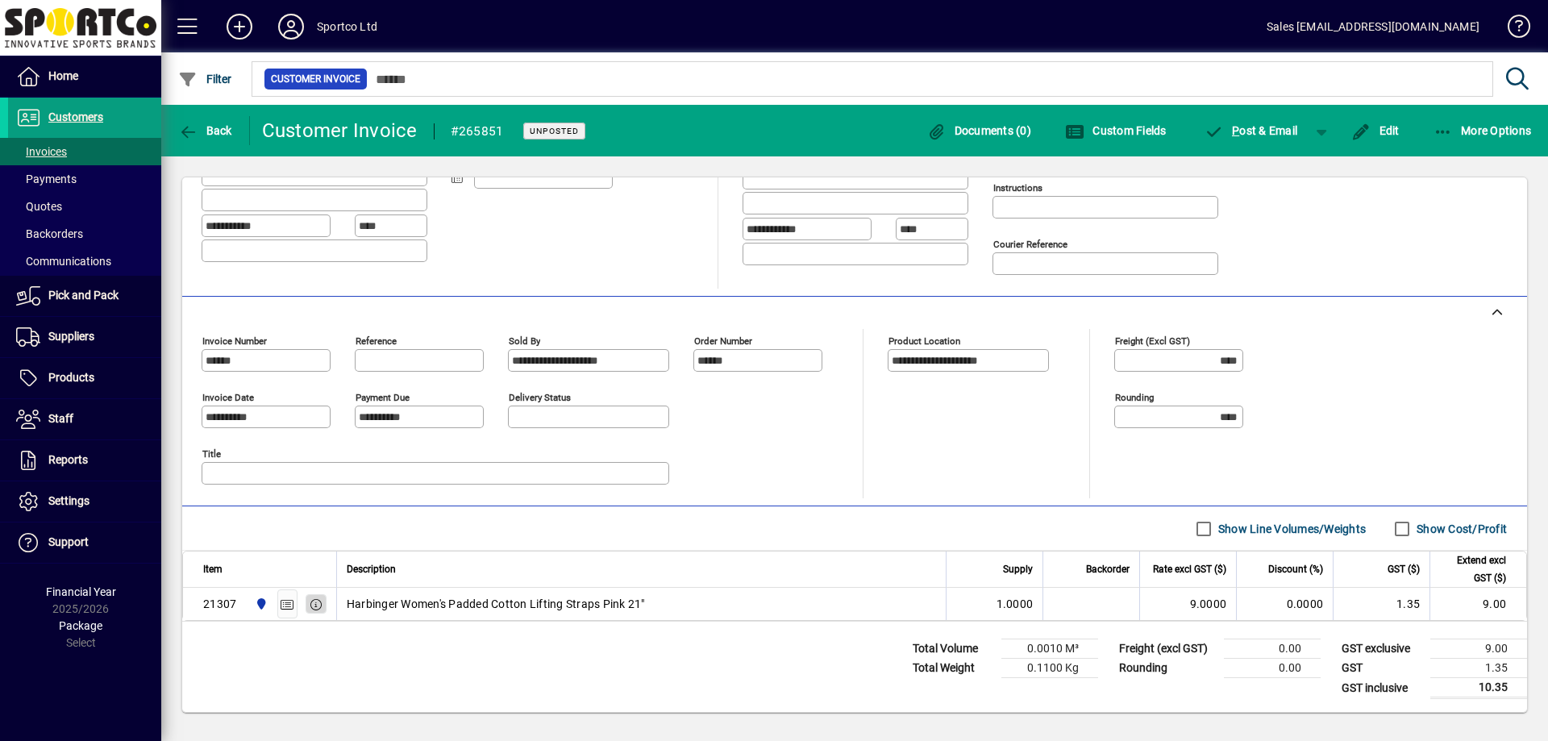
click at [316, 602] on icon "button" at bounding box center [316, 604] width 15 height 11
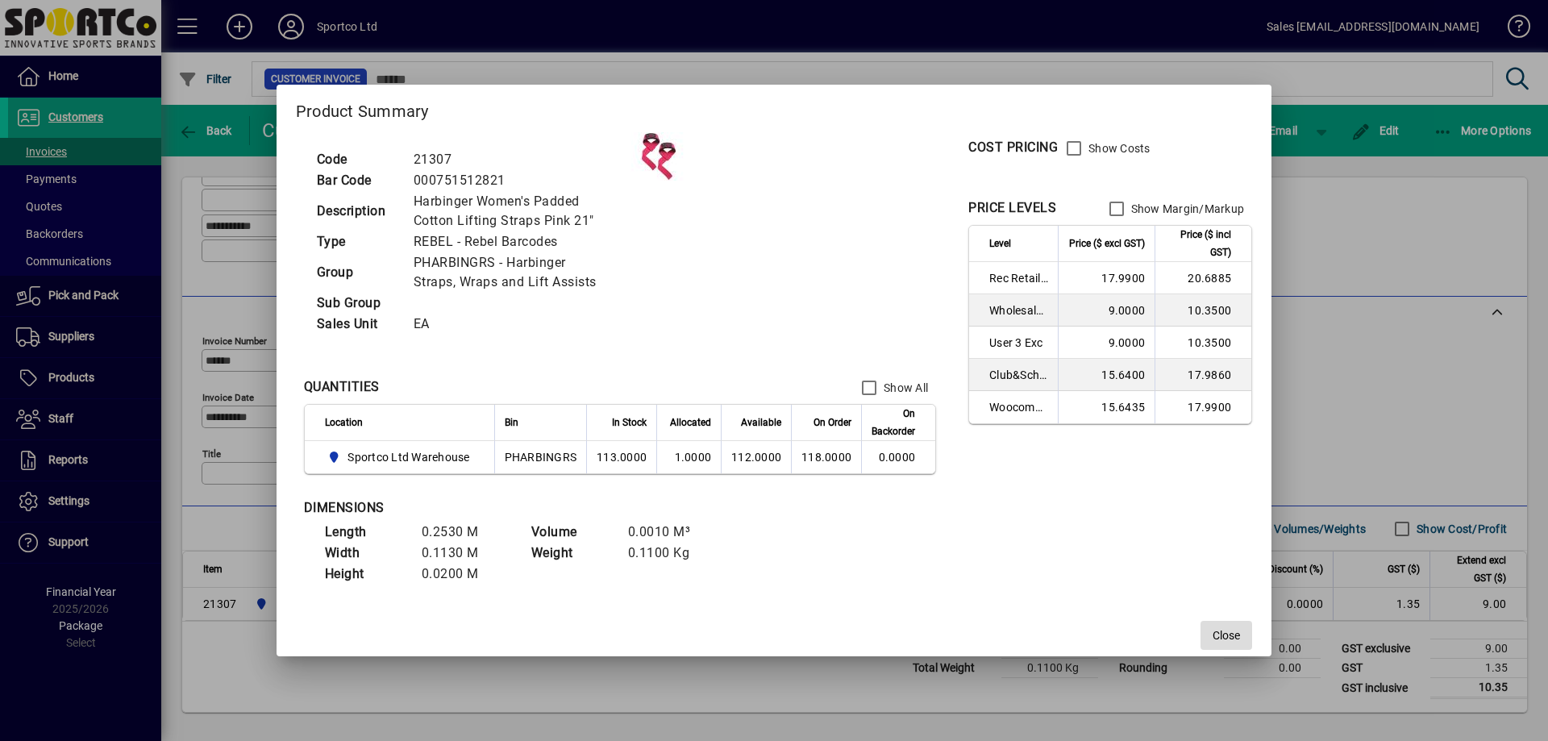
click at [1233, 634] on span "Close" at bounding box center [1225, 635] width 27 height 17
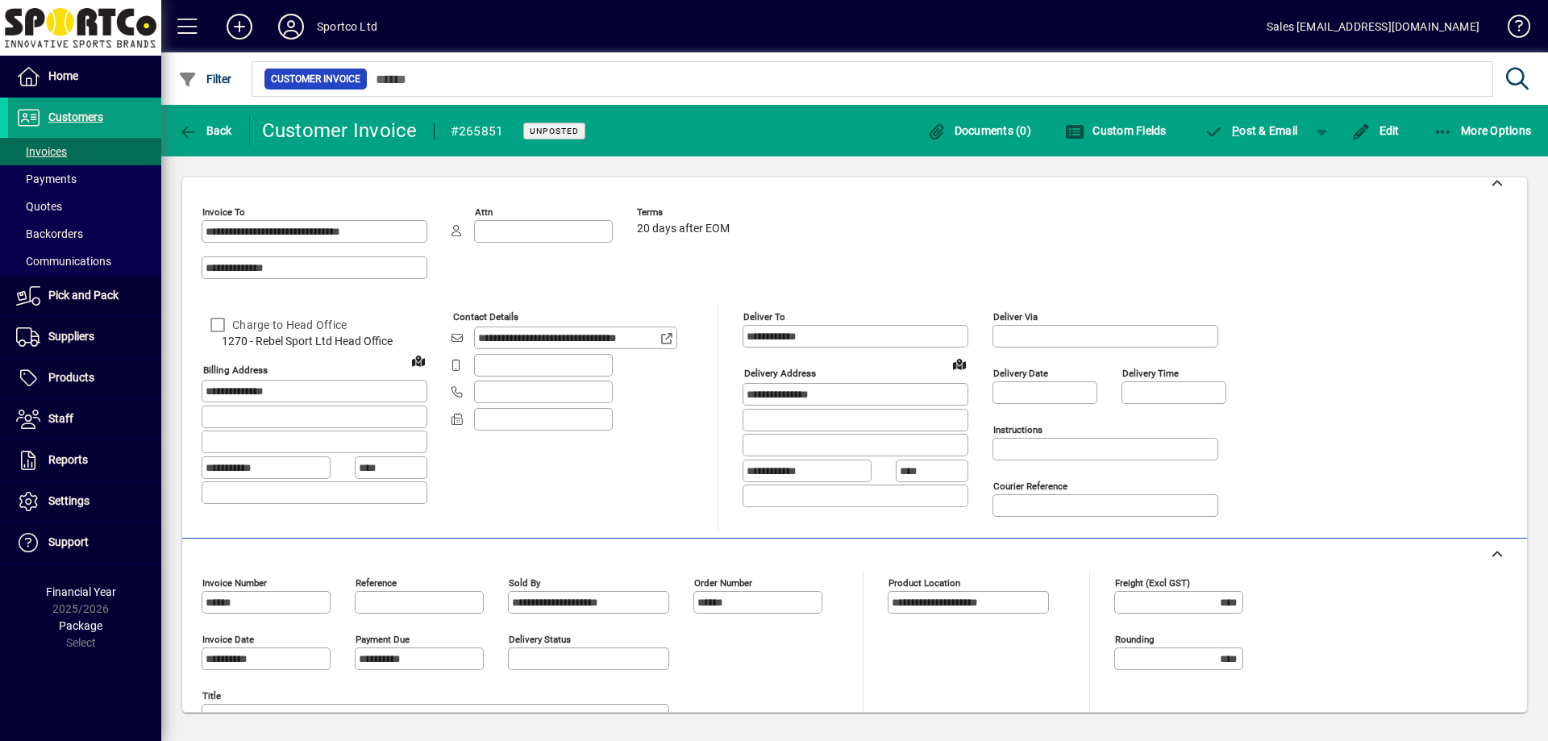
scroll to position [0, 0]
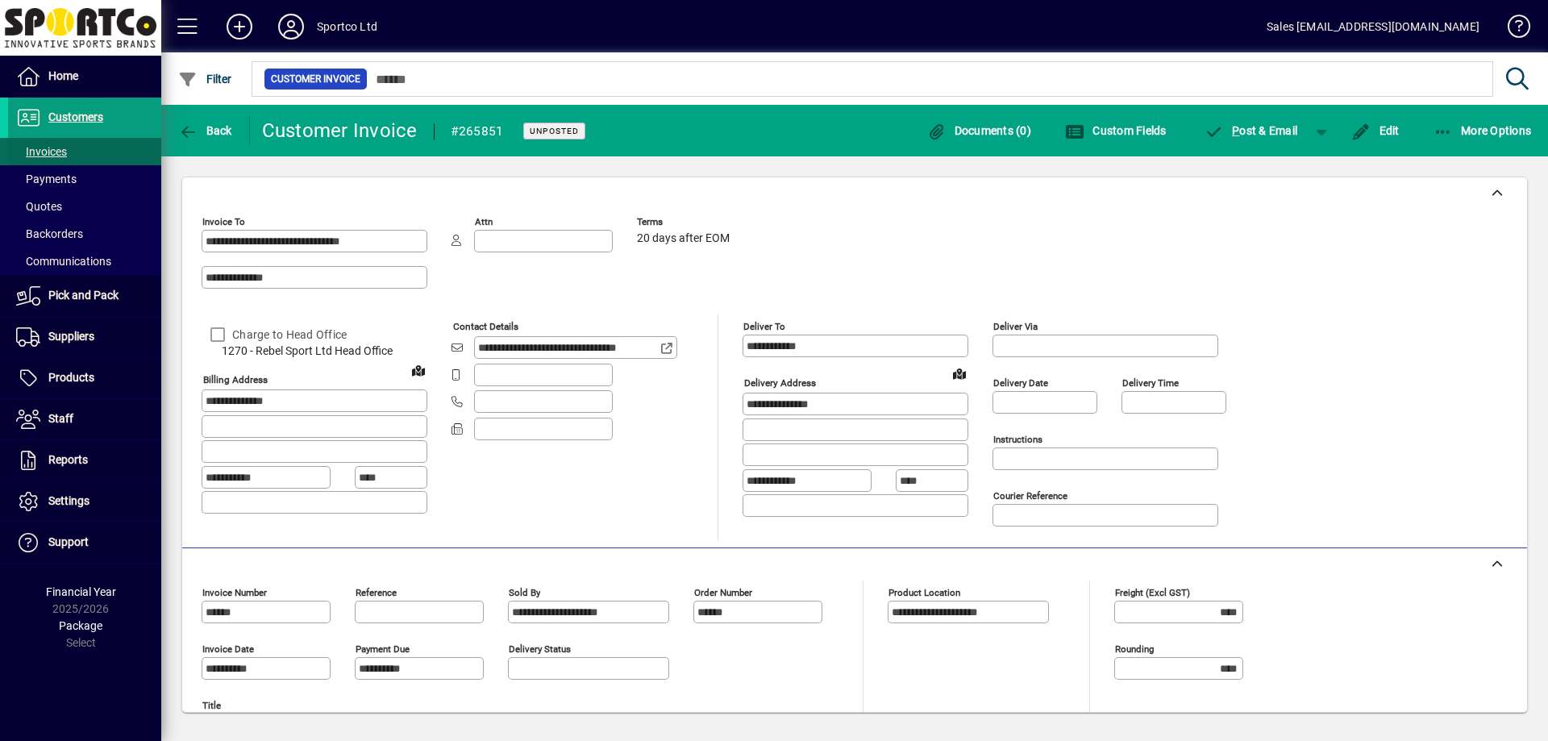
click at [49, 152] on span "Invoices" at bounding box center [41, 151] width 51 height 13
